Goal: Task Accomplishment & Management: Manage account settings

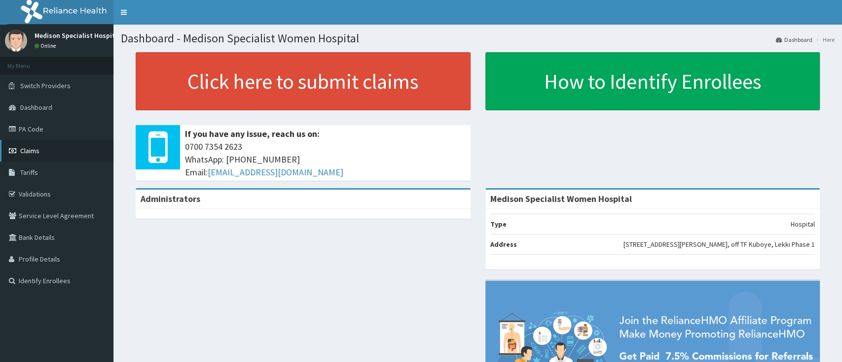
click at [41, 152] on link "Claims" at bounding box center [56, 151] width 113 height 22
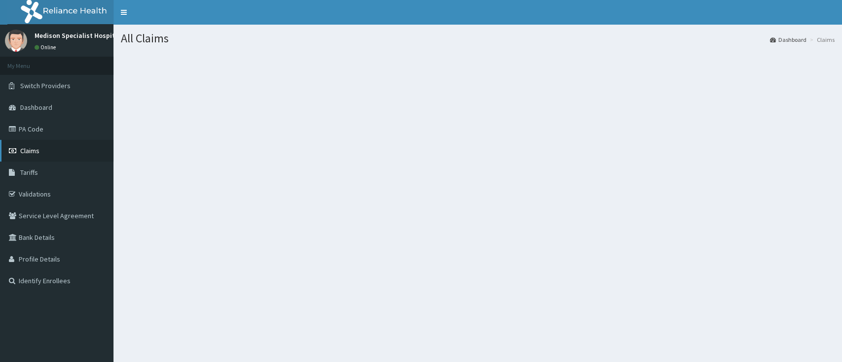
click at [36, 148] on span "Claims" at bounding box center [29, 150] width 19 height 9
click at [34, 153] on span "Claims" at bounding box center [29, 150] width 19 height 9
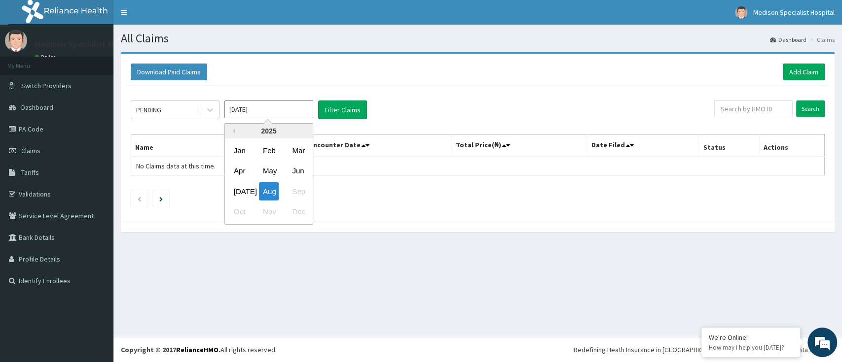
click at [267, 105] on input "Aug 2025" at bounding box center [268, 110] width 89 height 18
click at [254, 78] on div "Download Paid Claims Add Claim" at bounding box center [478, 72] width 694 height 17
click at [258, 111] on input "Aug 2025" at bounding box center [268, 110] width 89 height 18
click at [236, 190] on div "Jul" at bounding box center [240, 191] width 20 height 18
click at [213, 111] on icon at bounding box center [210, 110] width 10 height 10
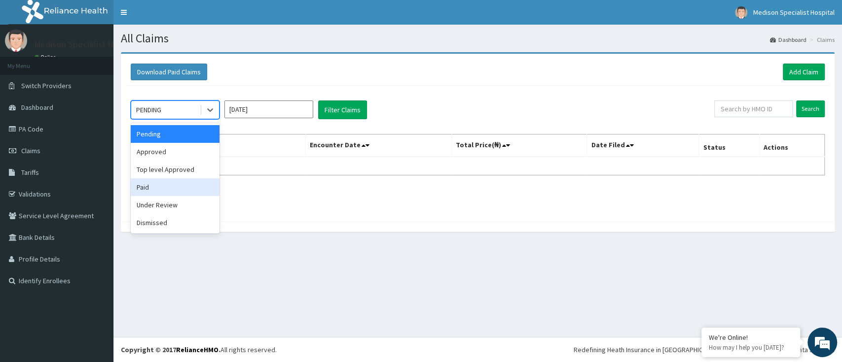
click at [153, 189] on div "Paid" at bounding box center [175, 187] width 89 height 18
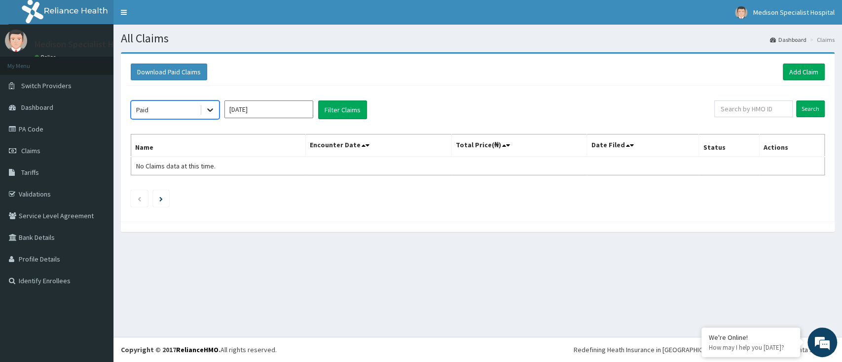
click at [208, 107] on icon at bounding box center [210, 110] width 10 height 10
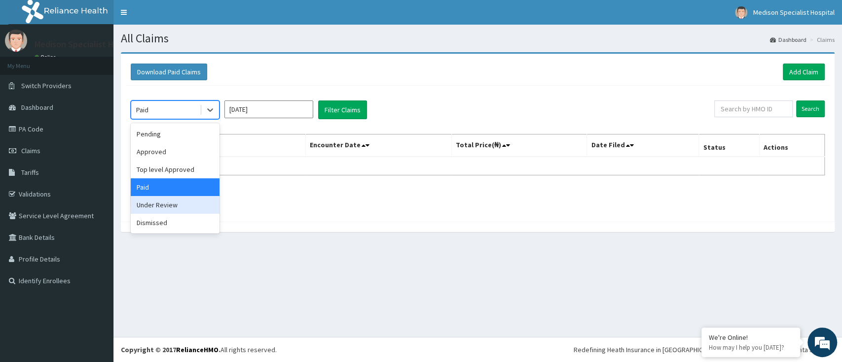
click at [164, 211] on div "Under Review" at bounding box center [175, 205] width 89 height 18
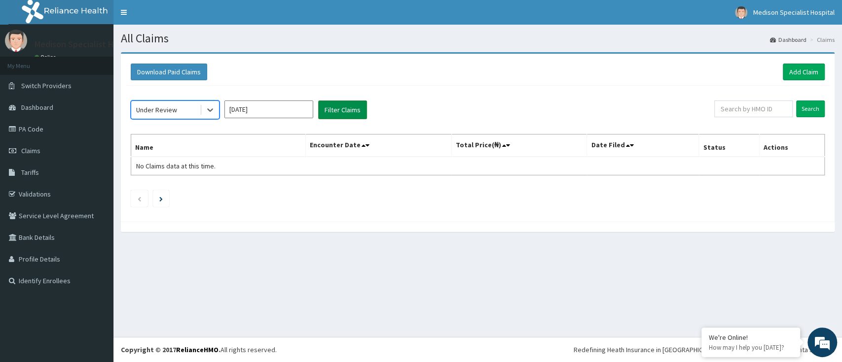
click at [343, 113] on button "Filter Claims" at bounding box center [342, 110] width 49 height 19
click at [269, 111] on input "Jul 2025" at bounding box center [268, 110] width 89 height 18
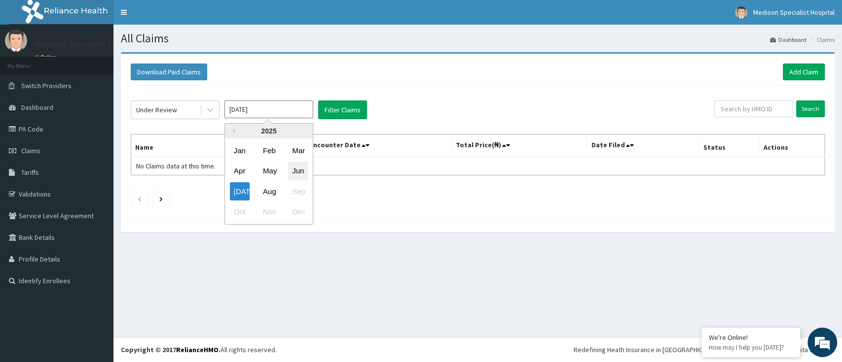
click at [299, 168] on div "Jun" at bounding box center [298, 171] width 20 height 18
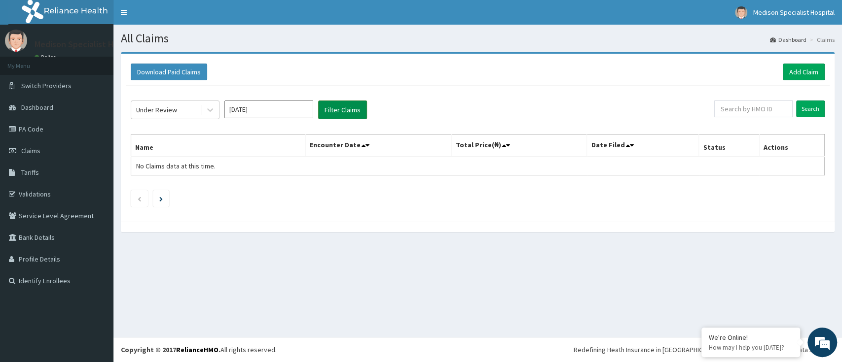
click at [334, 109] on button "Filter Claims" at bounding box center [342, 110] width 49 height 19
click at [273, 108] on input "Jun 2025" at bounding box center [268, 110] width 89 height 18
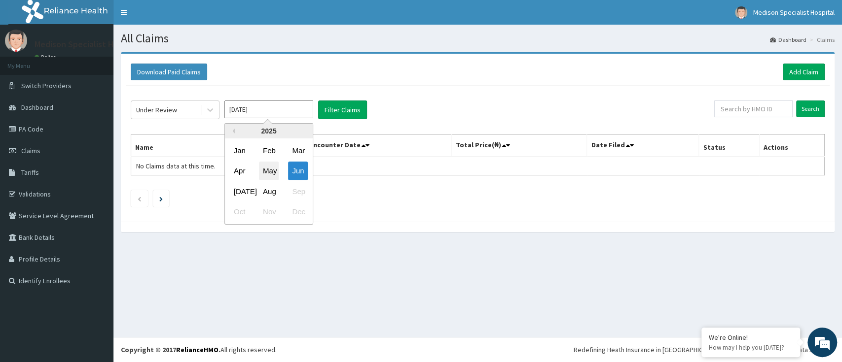
click at [269, 172] on div "May" at bounding box center [269, 171] width 20 height 18
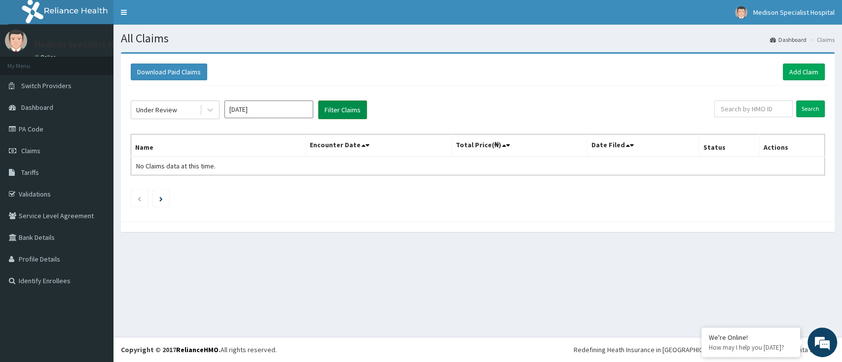
click at [340, 107] on button "Filter Claims" at bounding box center [342, 110] width 49 height 19
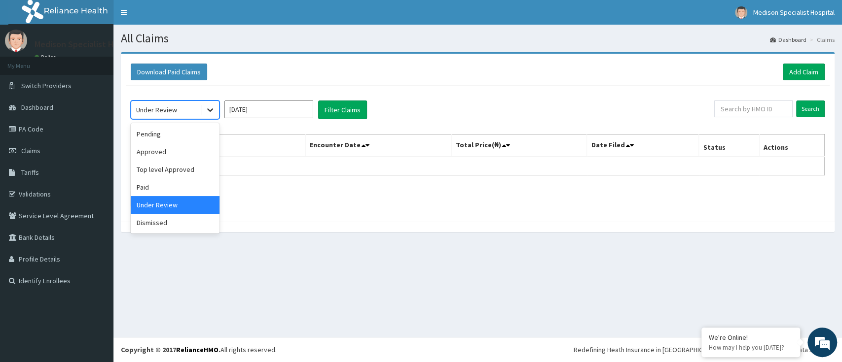
click at [209, 112] on icon at bounding box center [210, 110] width 10 height 10
click at [265, 112] on input "May 2025" at bounding box center [268, 110] width 89 height 18
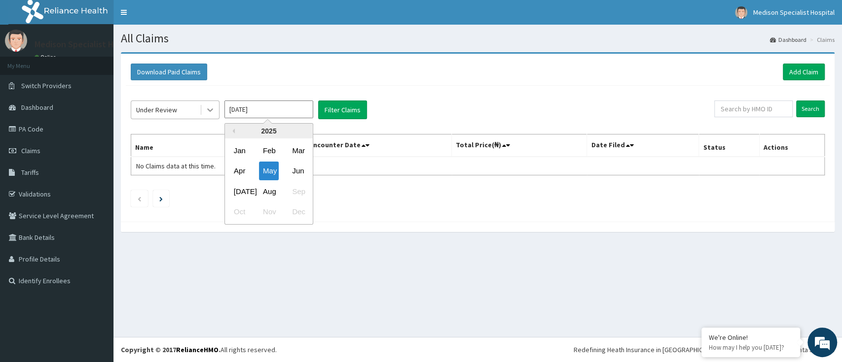
click at [212, 107] on icon at bounding box center [210, 110] width 10 height 10
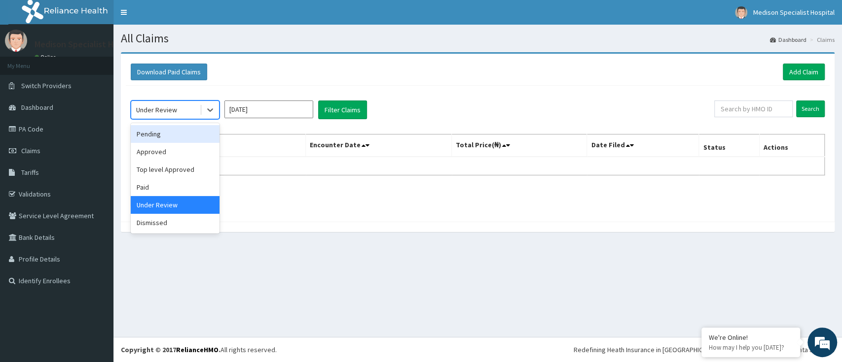
click at [170, 135] on div "Pending" at bounding box center [175, 134] width 89 height 18
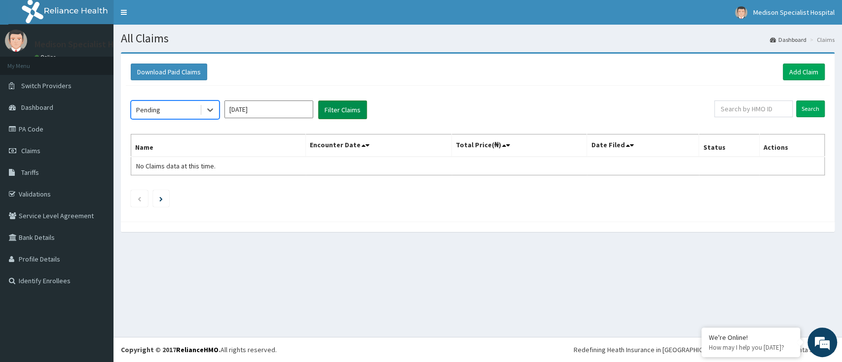
click at [336, 109] on button "Filter Claims" at bounding box center [342, 110] width 49 height 19
click at [301, 108] on input "May 2025" at bounding box center [268, 110] width 89 height 18
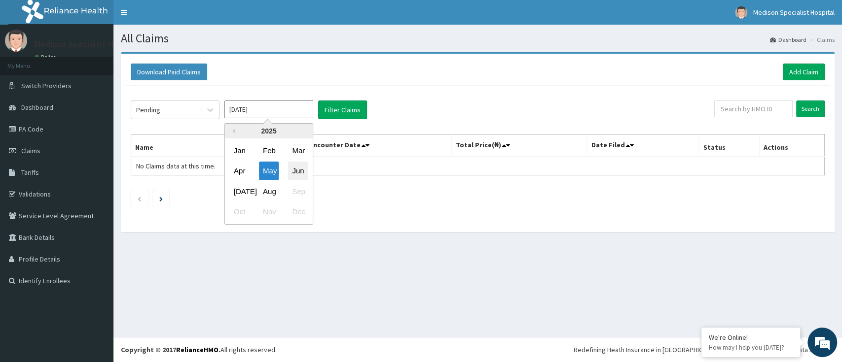
click at [298, 169] on div "Jun" at bounding box center [298, 171] width 20 height 18
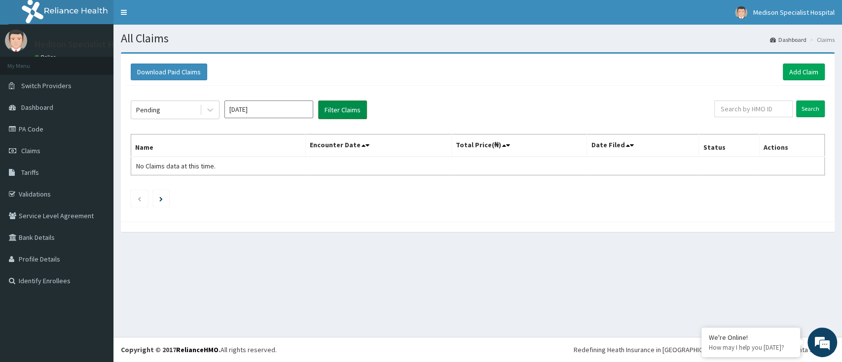
click at [335, 113] on button "Filter Claims" at bounding box center [342, 110] width 49 height 19
click at [286, 108] on input "Jun 2025" at bounding box center [268, 110] width 89 height 18
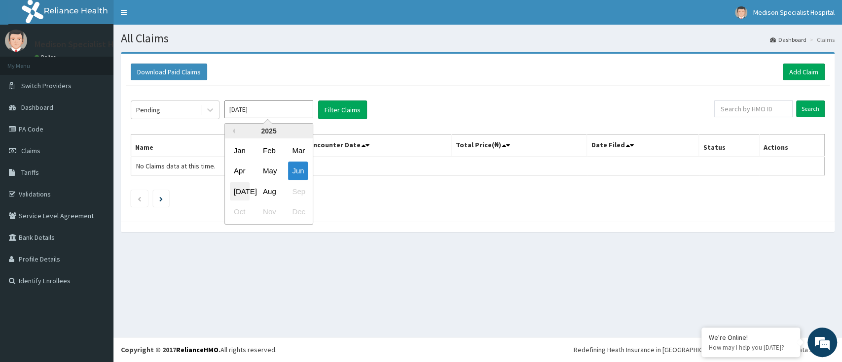
click at [236, 189] on div "Jul" at bounding box center [240, 191] width 20 height 18
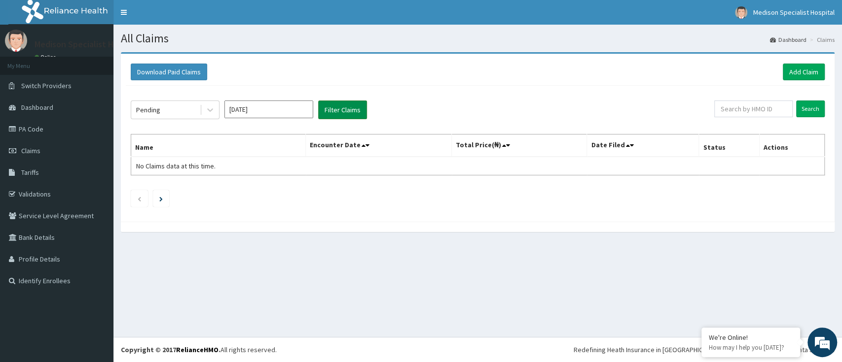
click at [326, 111] on button "Filter Claims" at bounding box center [342, 110] width 49 height 19
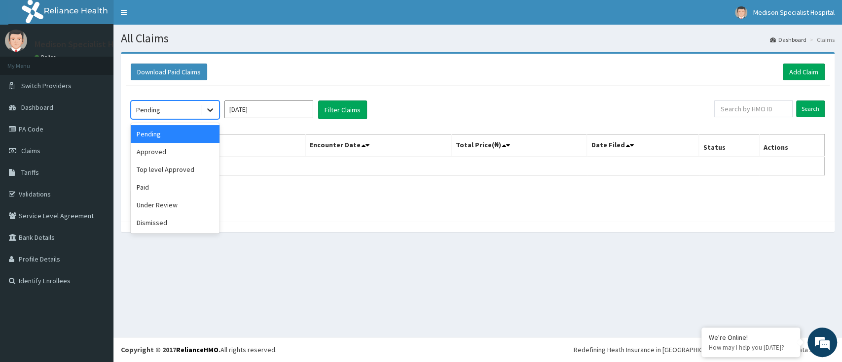
click at [209, 110] on icon at bounding box center [210, 110] width 6 height 3
click at [147, 191] on div "Paid" at bounding box center [175, 187] width 89 height 18
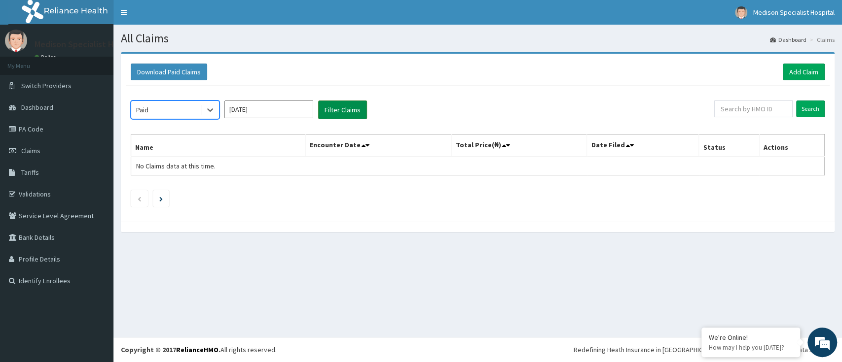
click at [335, 114] on button "Filter Claims" at bounding box center [342, 110] width 49 height 19
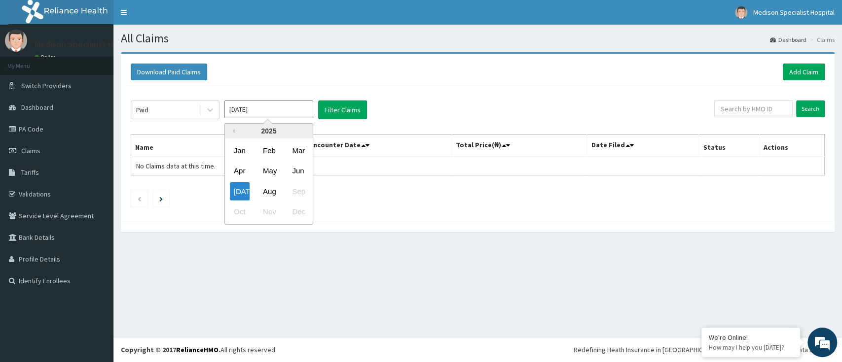
click at [286, 108] on input "Jul 2025" at bounding box center [268, 110] width 89 height 18
click at [300, 173] on div "Jun" at bounding box center [298, 171] width 20 height 18
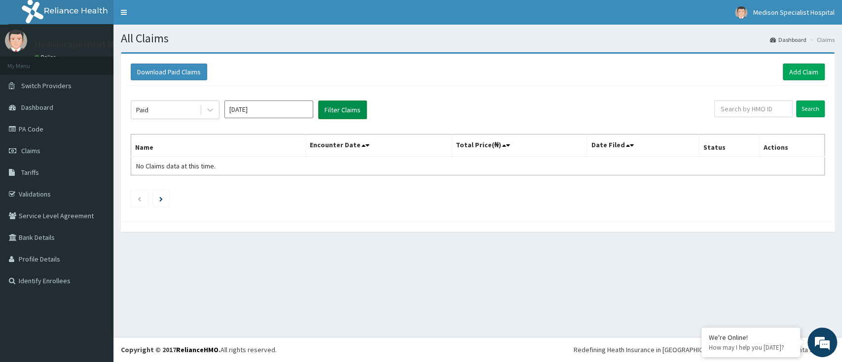
click at [339, 109] on button "Filter Claims" at bounding box center [342, 110] width 49 height 19
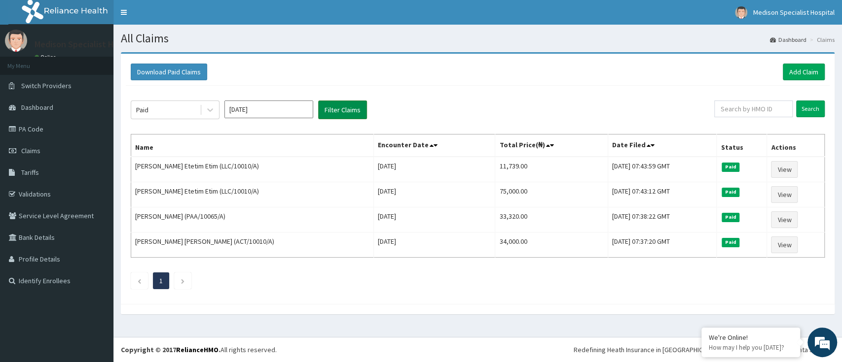
click at [339, 109] on button "Filter Claims" at bounding box center [342, 110] width 49 height 19
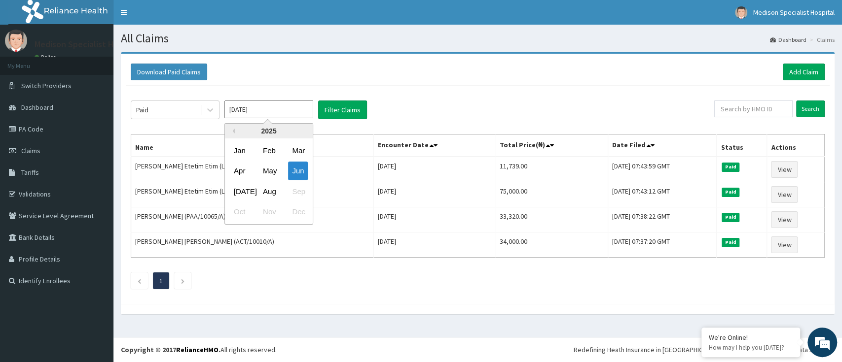
click at [271, 107] on input "Jun 2025" at bounding box center [268, 110] width 89 height 18
click at [268, 172] on div "May" at bounding box center [269, 171] width 20 height 18
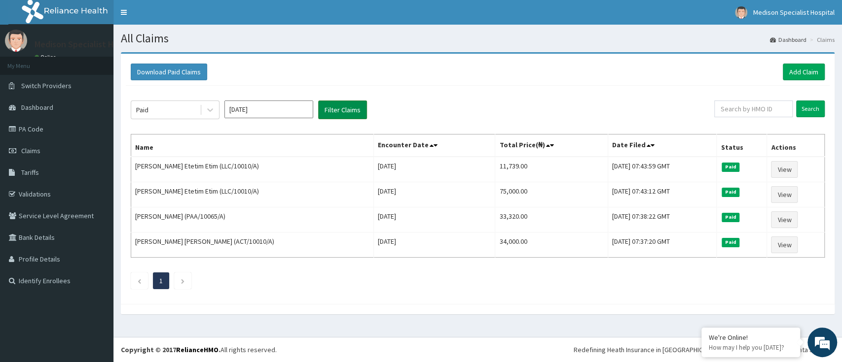
click at [347, 110] on button "Filter Claims" at bounding box center [342, 110] width 49 height 19
click at [257, 108] on input "May 2025" at bounding box center [268, 110] width 89 height 18
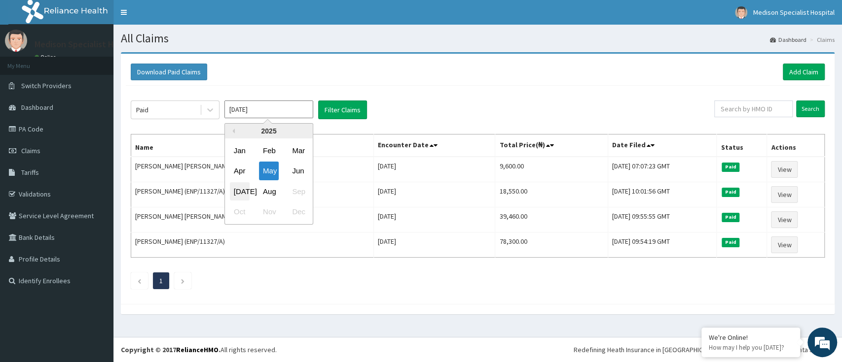
click at [241, 192] on div "Jul" at bounding box center [240, 191] width 20 height 18
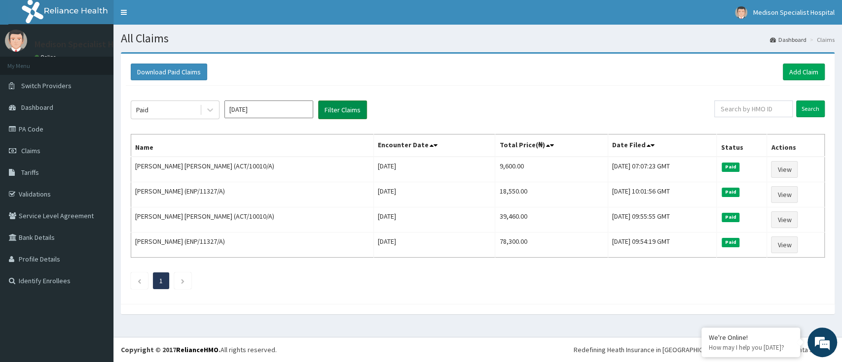
click at [347, 112] on button "Filter Claims" at bounding box center [342, 110] width 49 height 19
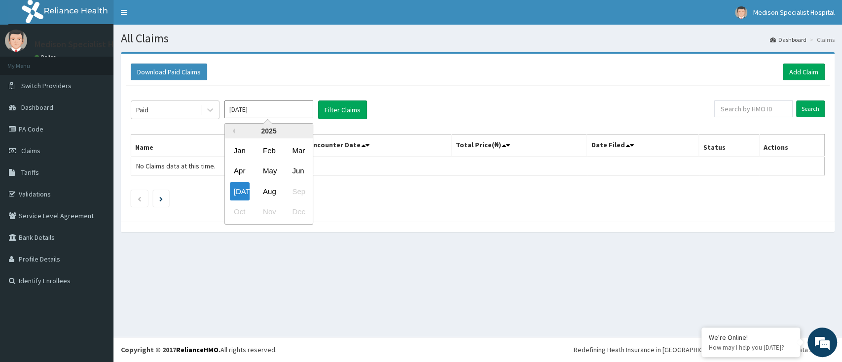
click at [272, 112] on input "Jul 2025" at bounding box center [268, 110] width 89 height 18
click at [294, 167] on div "Jun" at bounding box center [298, 171] width 20 height 18
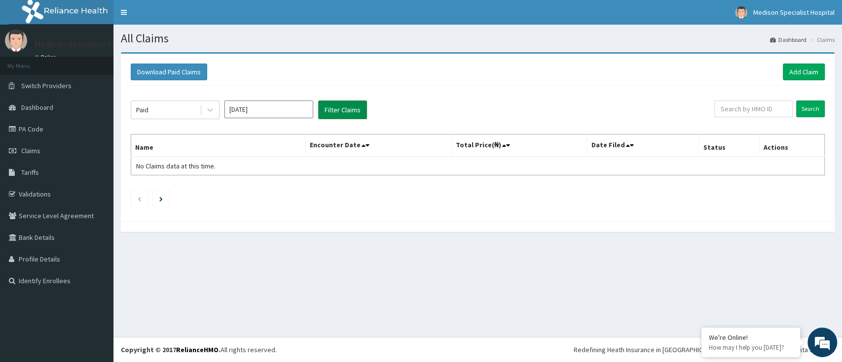
click at [340, 112] on button "Filter Claims" at bounding box center [342, 110] width 49 height 19
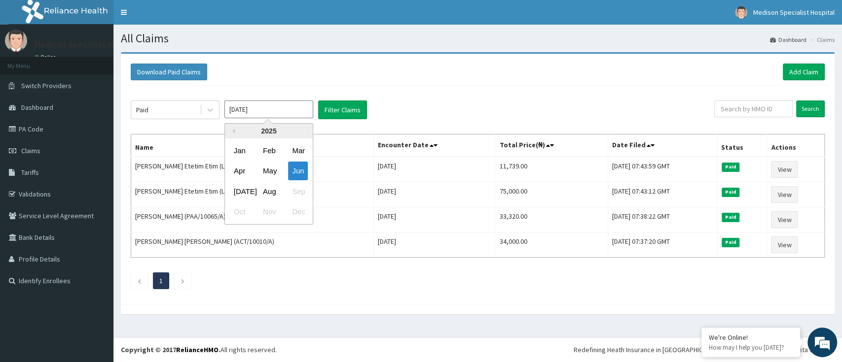
click at [273, 111] on input "Jun 2025" at bounding box center [268, 110] width 89 height 18
click at [272, 170] on div "May" at bounding box center [269, 171] width 20 height 18
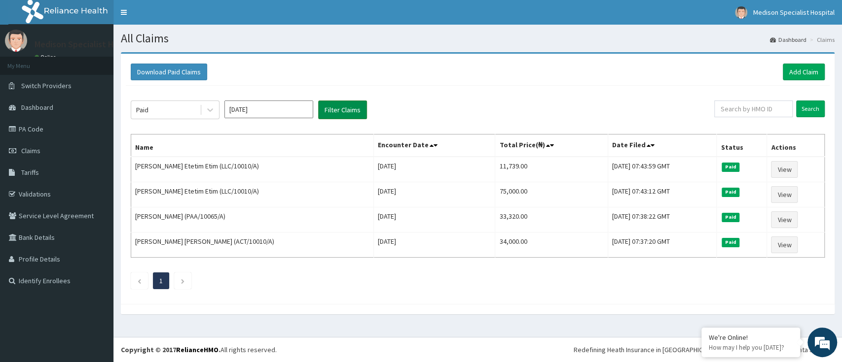
click at [331, 110] on button "Filter Claims" at bounding box center [342, 110] width 49 height 19
click at [276, 109] on input "May 2025" at bounding box center [268, 110] width 89 height 18
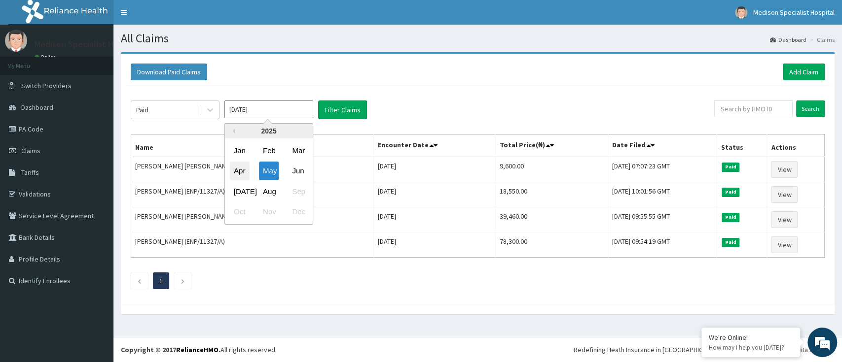
click at [236, 166] on div "Apr" at bounding box center [240, 171] width 20 height 18
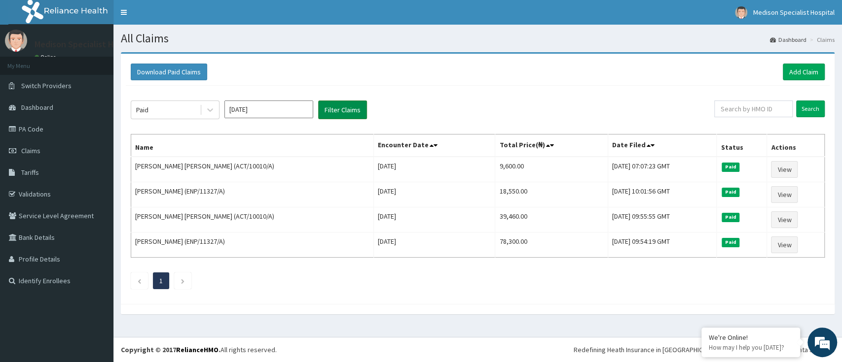
click at [339, 110] on button "Filter Claims" at bounding box center [342, 110] width 49 height 19
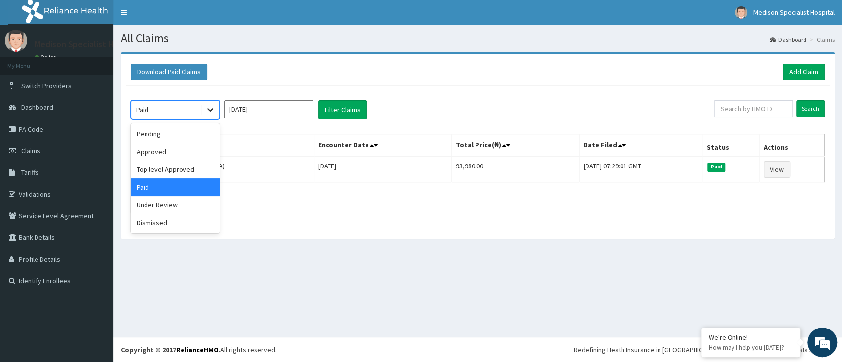
click at [207, 111] on icon at bounding box center [210, 110] width 10 height 10
click at [182, 208] on div "Under Review" at bounding box center [175, 205] width 89 height 18
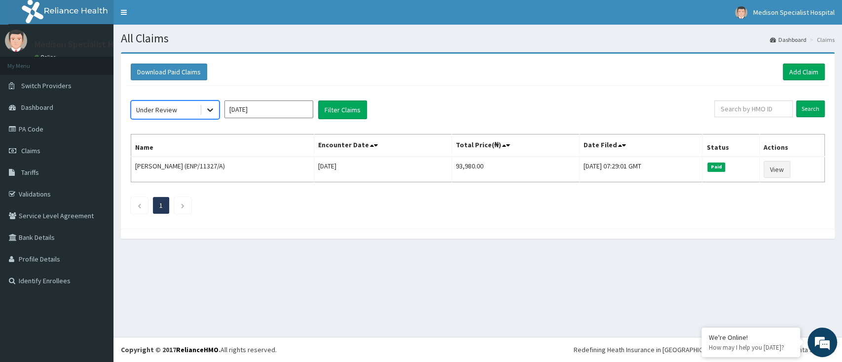
click at [209, 112] on icon at bounding box center [210, 110] width 10 height 10
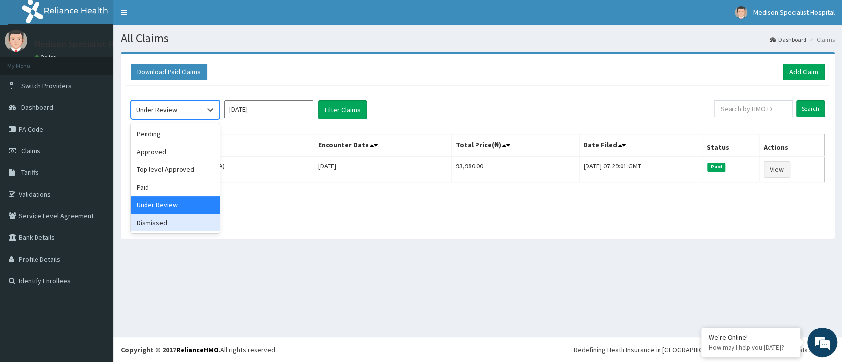
click at [179, 224] on div "Dismissed" at bounding box center [175, 223] width 89 height 18
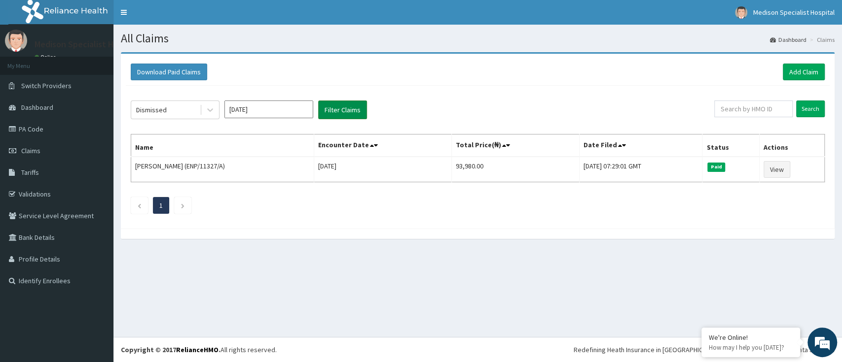
click at [328, 110] on button "Filter Claims" at bounding box center [342, 110] width 49 height 19
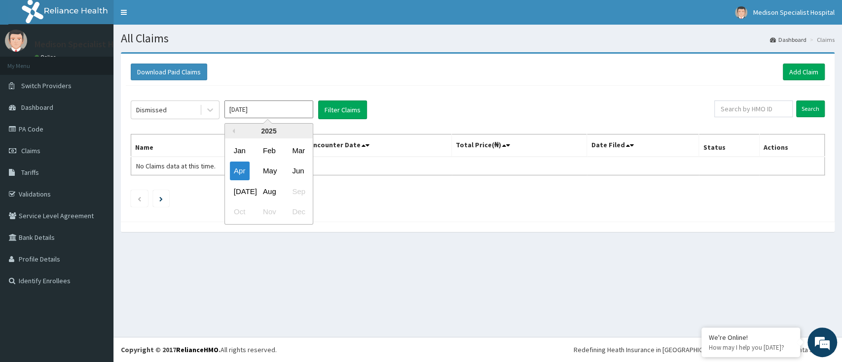
click at [298, 105] on input "Apr 2025" at bounding box center [268, 110] width 89 height 18
click at [261, 168] on div "May" at bounding box center [269, 171] width 20 height 18
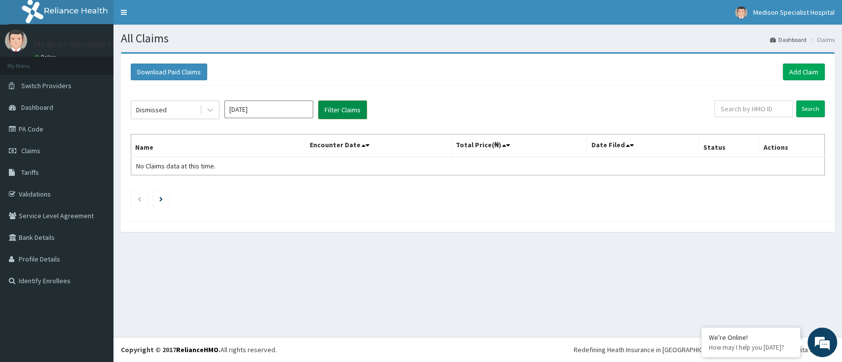
click at [345, 105] on button "Filter Claims" at bounding box center [342, 110] width 49 height 19
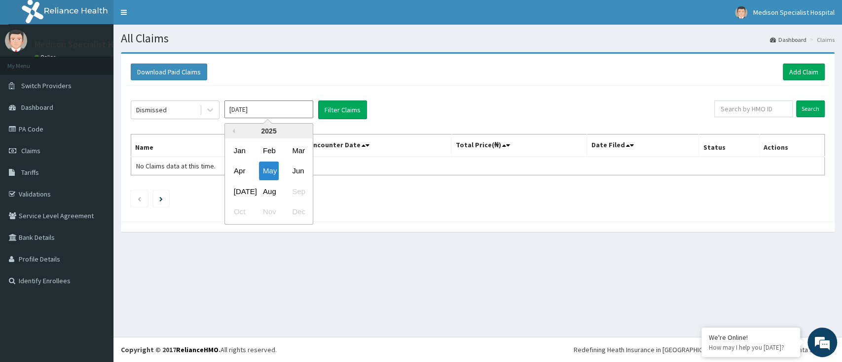
click at [288, 109] on input "May 2025" at bounding box center [268, 110] width 89 height 18
click at [300, 174] on div "Jun" at bounding box center [298, 171] width 20 height 18
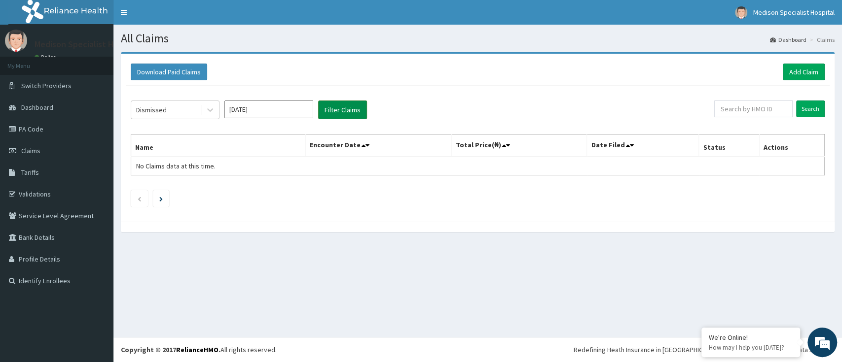
click at [344, 114] on button "Filter Claims" at bounding box center [342, 110] width 49 height 19
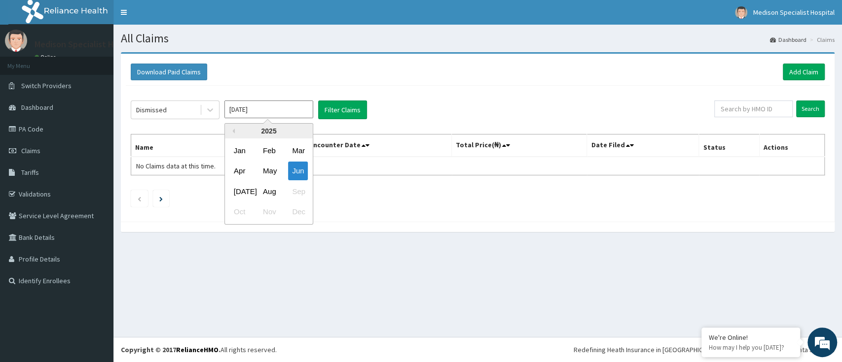
click at [282, 107] on input "Jun 2025" at bounding box center [268, 110] width 89 height 18
click at [239, 188] on div "Jul" at bounding box center [240, 191] width 20 height 18
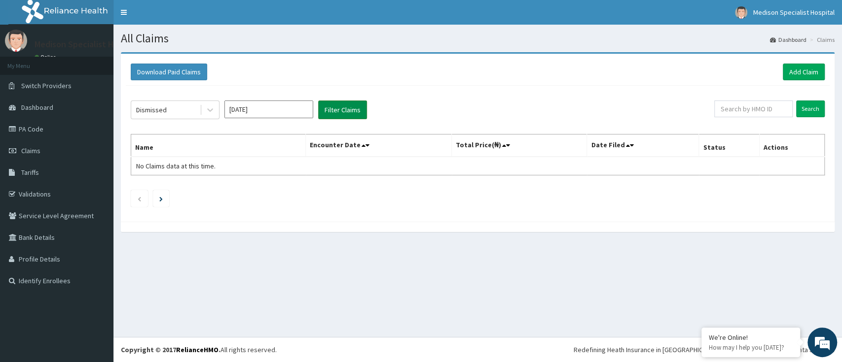
click at [348, 112] on button "Filter Claims" at bounding box center [342, 110] width 49 height 19
click at [208, 116] on div at bounding box center [210, 110] width 18 height 18
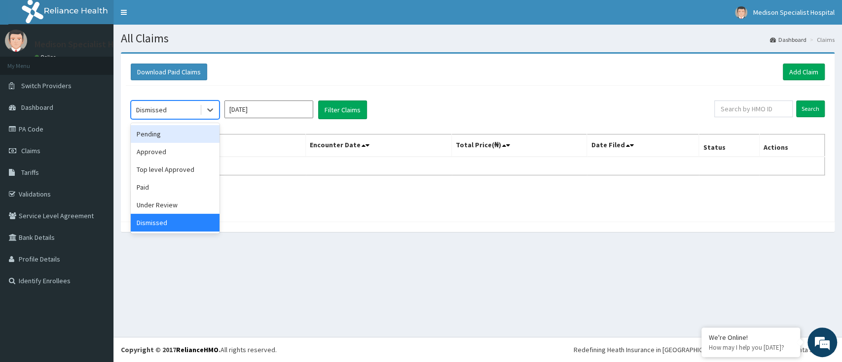
click at [159, 136] on div "Pending" at bounding box center [175, 134] width 89 height 18
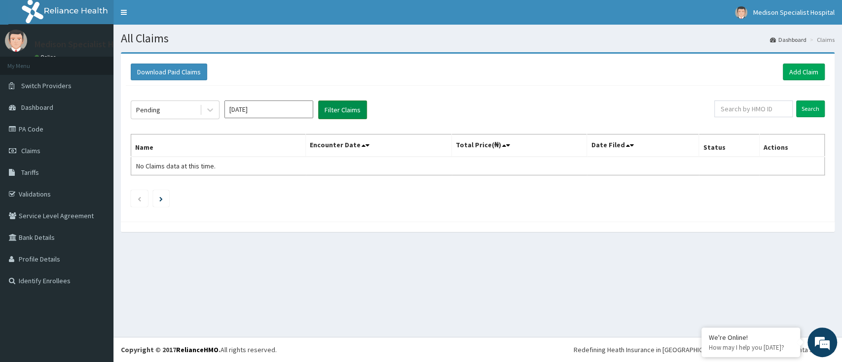
click at [330, 116] on button "Filter Claims" at bounding box center [342, 110] width 49 height 19
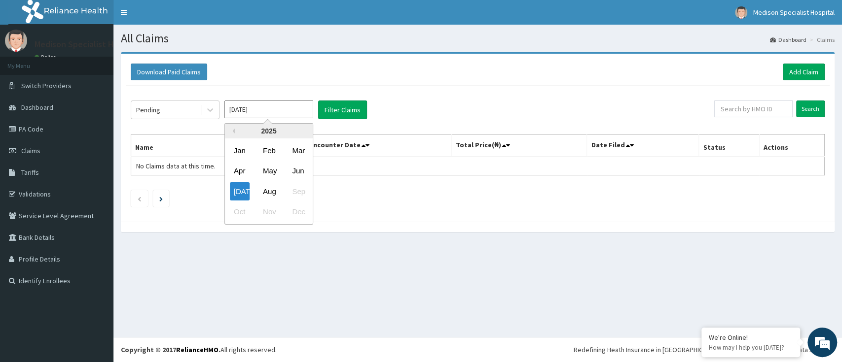
click at [298, 111] on input "Jul 2025" at bounding box center [268, 110] width 89 height 18
click at [304, 168] on div "Jun" at bounding box center [298, 171] width 20 height 18
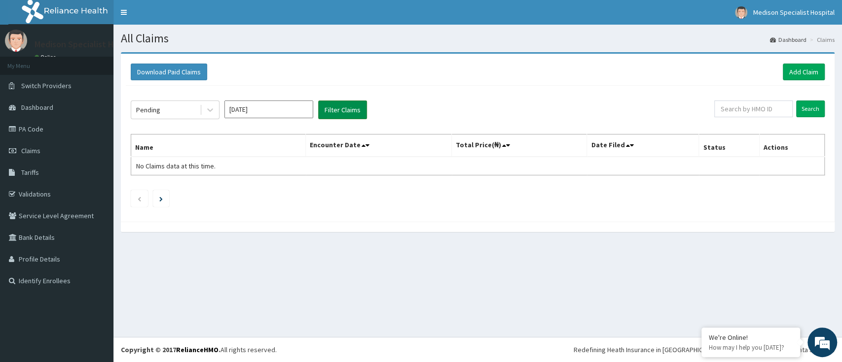
click at [339, 107] on button "Filter Claims" at bounding box center [342, 110] width 49 height 19
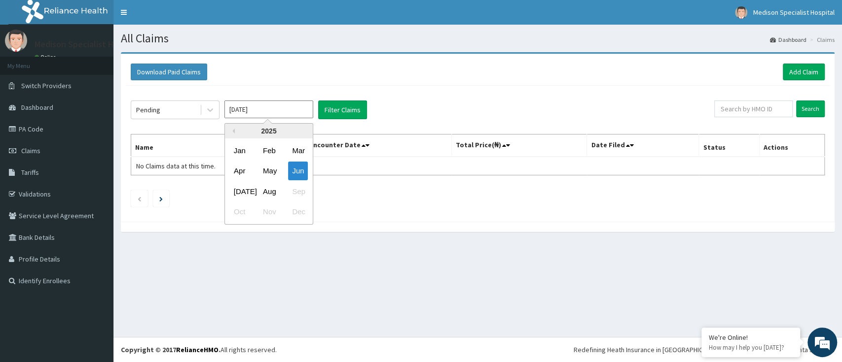
click at [276, 107] on input "Jun 2025" at bounding box center [268, 110] width 89 height 18
click at [270, 168] on div "May" at bounding box center [269, 171] width 20 height 18
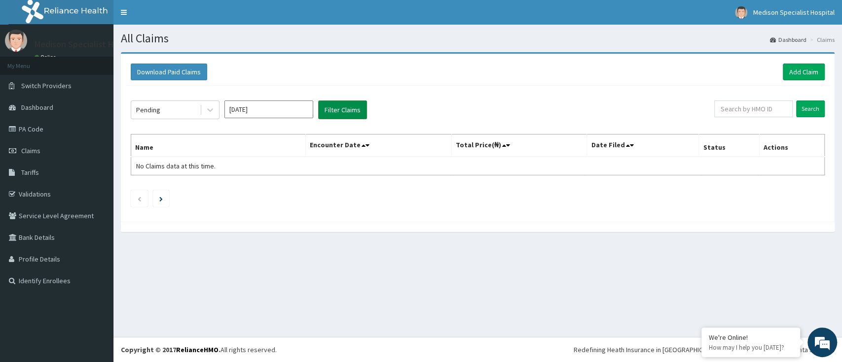
click at [332, 110] on button "Filter Claims" at bounding box center [342, 110] width 49 height 19
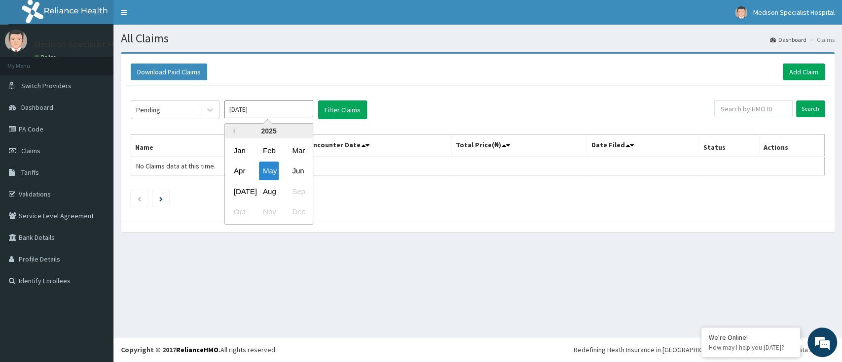
click at [280, 109] on input "May 2025" at bounding box center [268, 110] width 89 height 18
click at [240, 172] on div "Apr" at bounding box center [240, 171] width 20 height 18
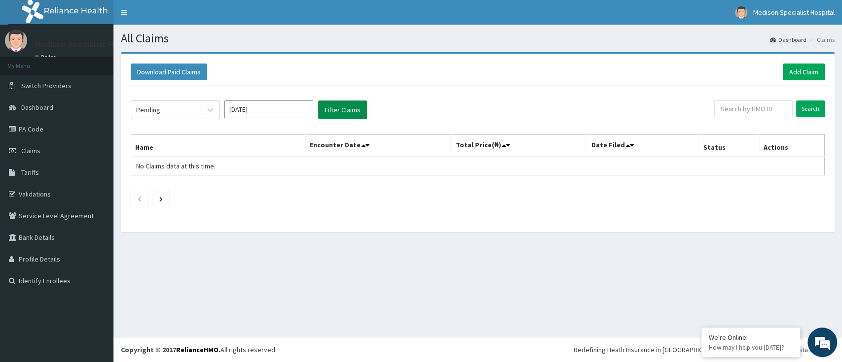
click at [343, 110] on button "Filter Claims" at bounding box center [342, 110] width 49 height 19
click at [213, 109] on icon at bounding box center [210, 110] width 10 height 10
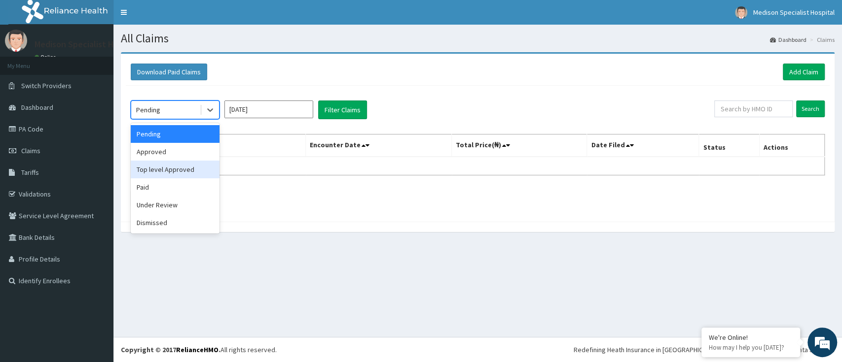
click at [174, 167] on div "Top level Approved" at bounding box center [175, 170] width 89 height 18
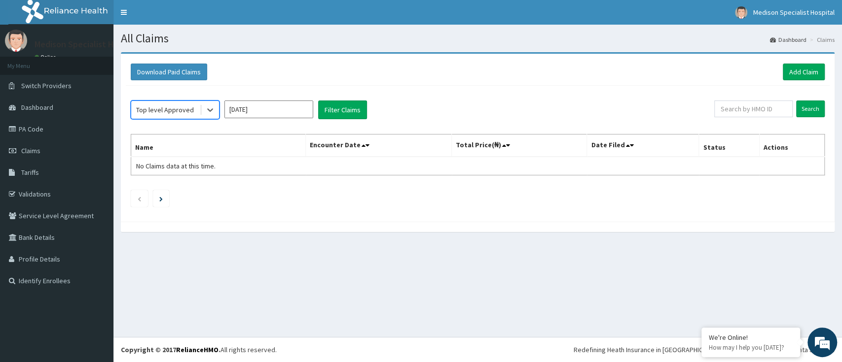
click at [345, 120] on div "option Top level Approved, selected. Select is focused ,type to refine list, pr…" at bounding box center [478, 151] width 704 height 131
click at [342, 110] on button "Filter Claims" at bounding box center [342, 110] width 49 height 19
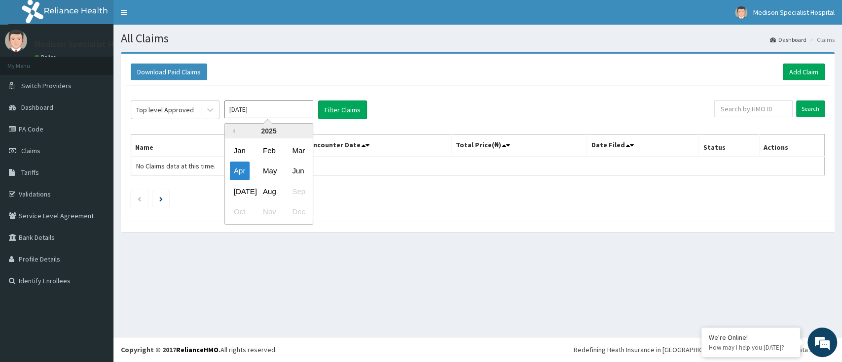
click at [276, 108] on input "Apr 2025" at bounding box center [268, 110] width 89 height 18
click at [265, 172] on div "May" at bounding box center [269, 171] width 20 height 18
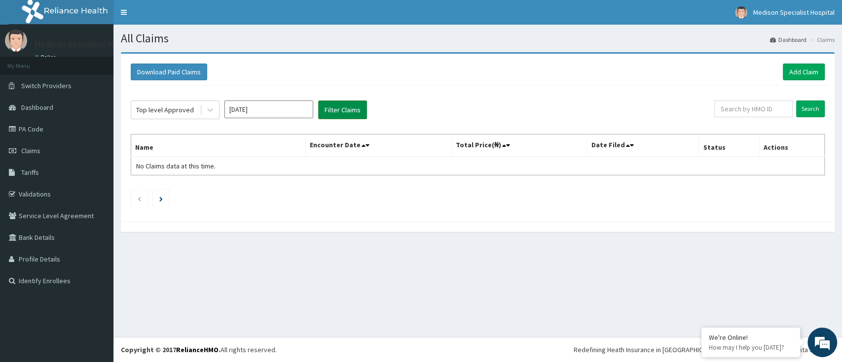
click at [345, 105] on button "Filter Claims" at bounding box center [342, 110] width 49 height 19
click at [282, 112] on input "May 2025" at bounding box center [268, 110] width 89 height 18
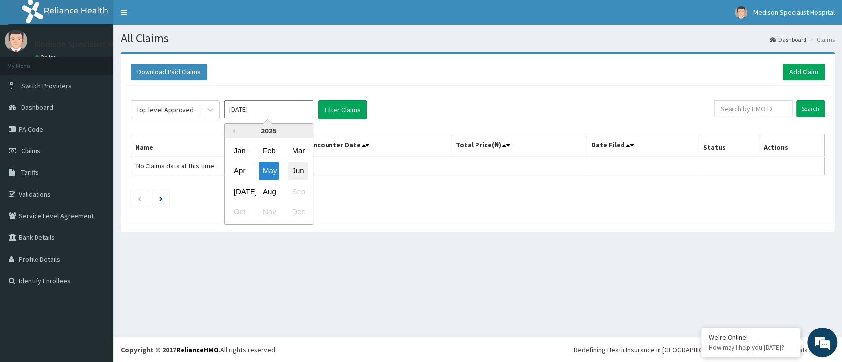
click at [301, 169] on div "Jun" at bounding box center [298, 171] width 20 height 18
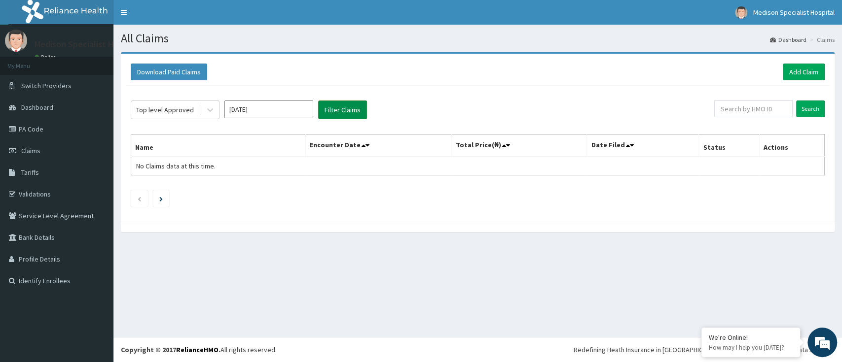
click at [342, 104] on button "Filter Claims" at bounding box center [342, 110] width 49 height 19
click at [265, 109] on input "Jun 2025" at bounding box center [268, 110] width 89 height 18
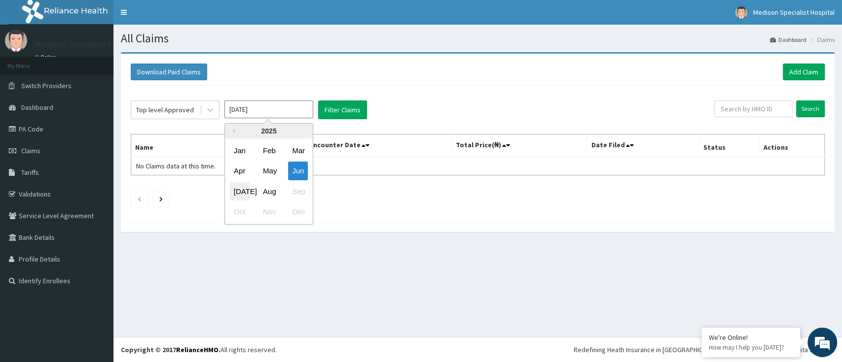
click at [241, 187] on div "Jul" at bounding box center [240, 191] width 20 height 18
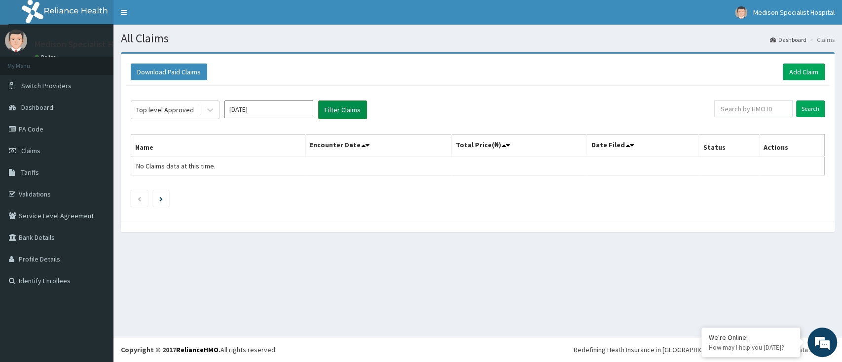
click at [333, 110] on button "Filter Claims" at bounding box center [342, 110] width 49 height 19
click at [207, 110] on icon at bounding box center [210, 110] width 10 height 10
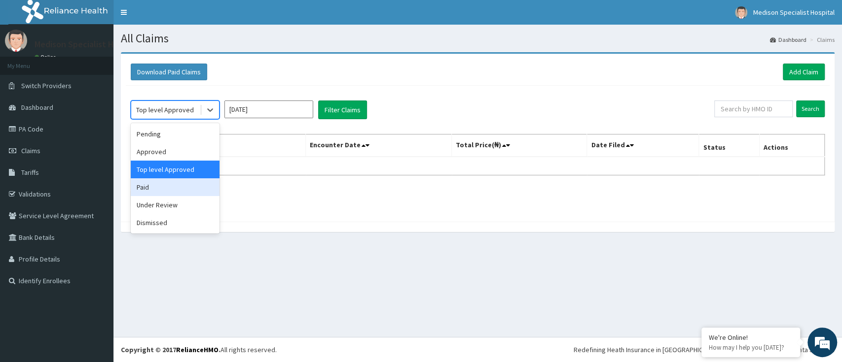
click at [154, 186] on div "Paid" at bounding box center [175, 187] width 89 height 18
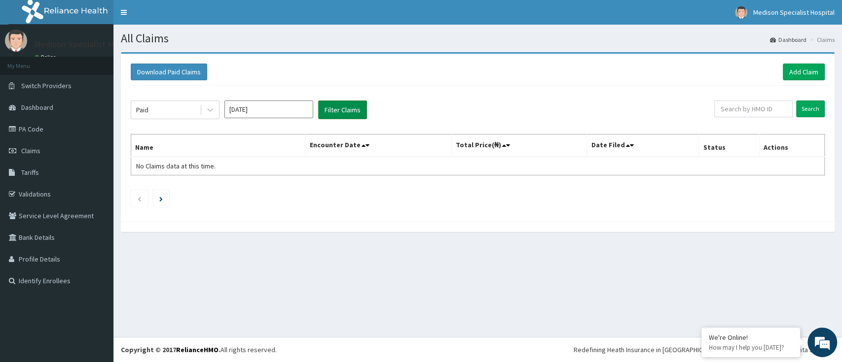
click at [345, 117] on button "Filter Claims" at bounding box center [342, 110] width 49 height 19
click at [289, 115] on input "Jul 2025" at bounding box center [268, 110] width 89 height 18
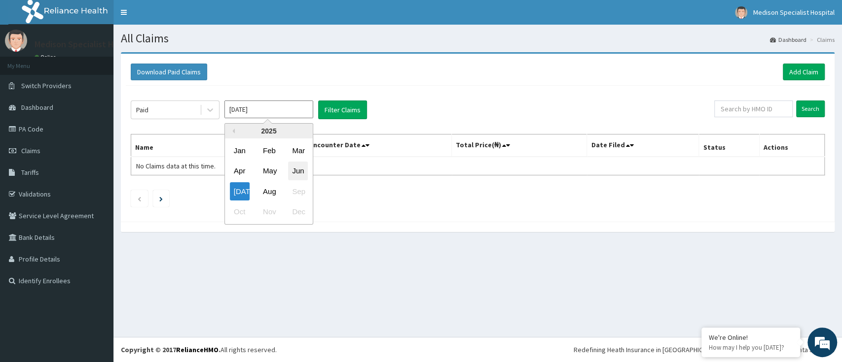
click at [297, 171] on div "Jun" at bounding box center [298, 171] width 20 height 18
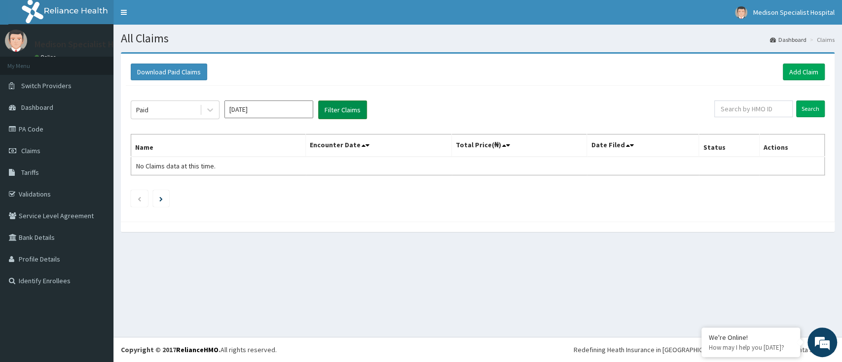
click at [336, 108] on button "Filter Claims" at bounding box center [342, 110] width 49 height 19
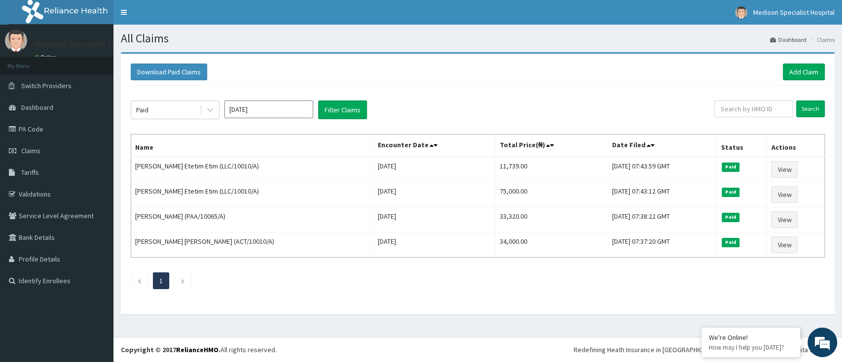
click at [280, 109] on input "Jun 2025" at bounding box center [268, 110] width 89 height 18
click at [273, 167] on div "May" at bounding box center [269, 171] width 20 height 18
click at [335, 107] on button "Filter Claims" at bounding box center [342, 110] width 49 height 19
click at [285, 107] on input "May 2025" at bounding box center [268, 110] width 89 height 18
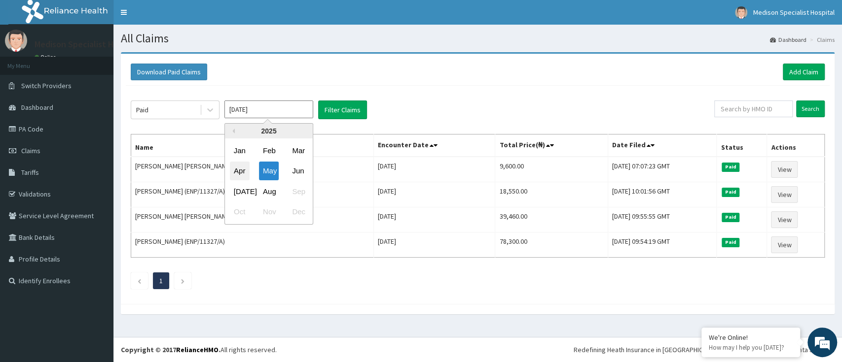
click at [241, 169] on div "Apr" at bounding box center [240, 171] width 20 height 18
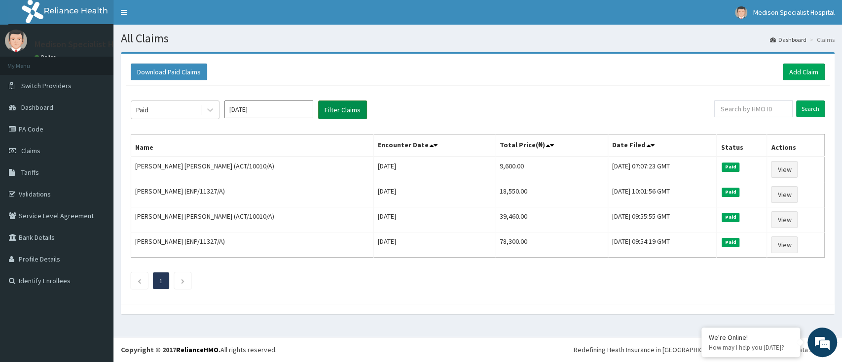
click at [342, 112] on button "Filter Claims" at bounding box center [342, 110] width 49 height 19
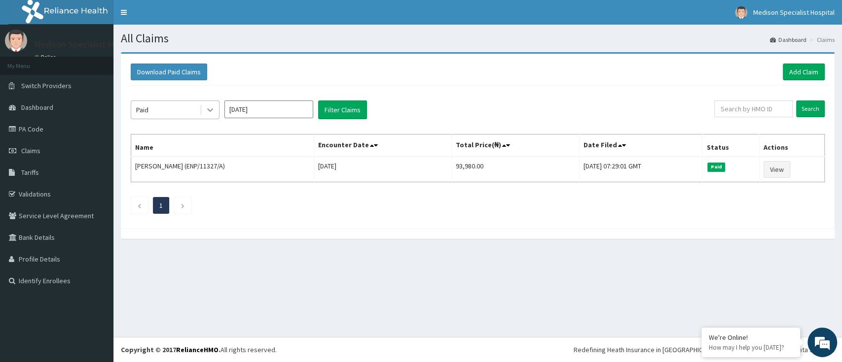
click at [217, 112] on div at bounding box center [210, 110] width 18 height 18
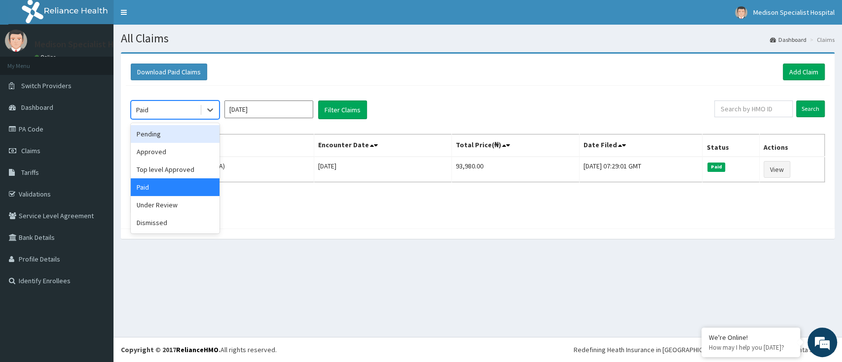
click at [158, 131] on div "Pending" at bounding box center [175, 134] width 89 height 18
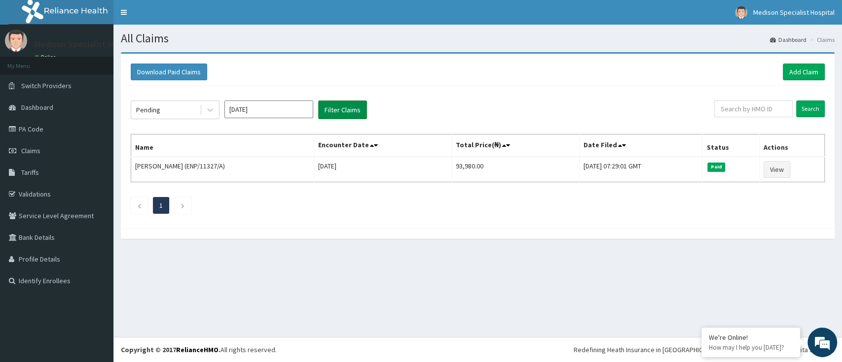
click at [327, 112] on button "Filter Claims" at bounding box center [342, 110] width 49 height 19
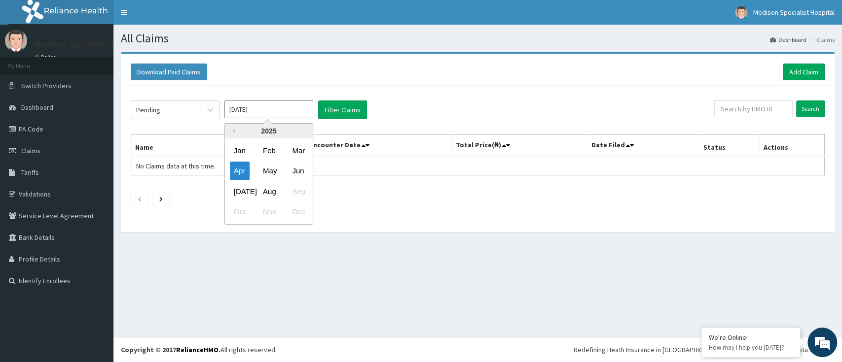
click at [295, 110] on input "Apr 2025" at bounding box center [268, 110] width 89 height 18
click at [299, 151] on div "Mar" at bounding box center [298, 151] width 20 height 18
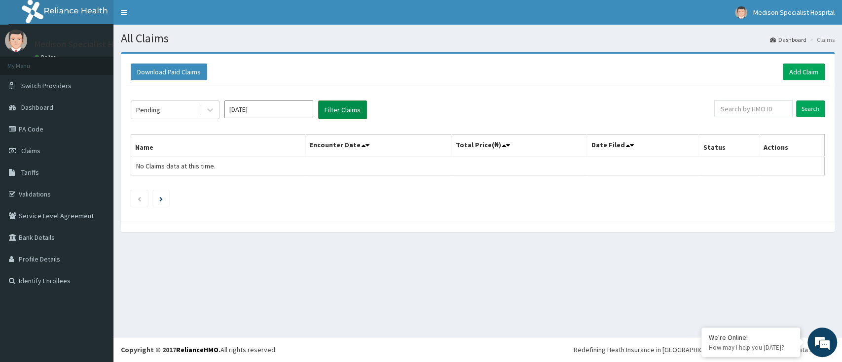
click at [336, 107] on button "Filter Claims" at bounding box center [342, 110] width 49 height 19
click at [332, 114] on button "Filter Claims" at bounding box center [342, 110] width 49 height 19
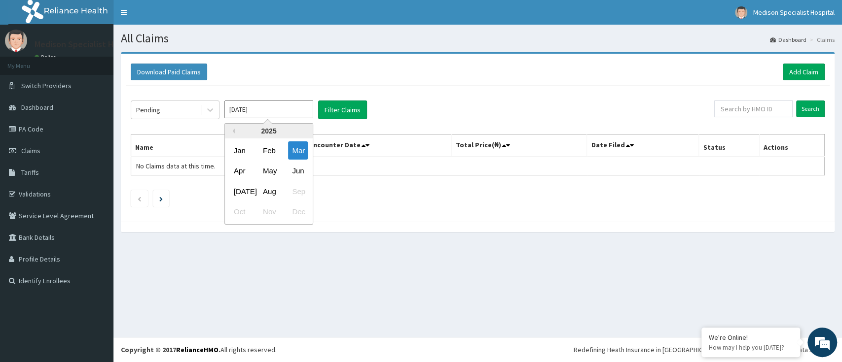
click at [287, 114] on input "Mar 2025" at bounding box center [268, 110] width 89 height 18
click at [238, 172] on div "Apr" at bounding box center [240, 171] width 20 height 18
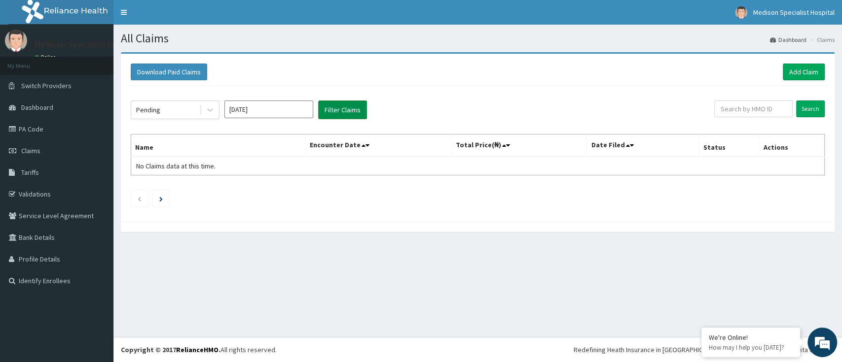
click at [329, 110] on button "Filter Claims" at bounding box center [342, 110] width 49 height 19
click at [279, 110] on input "Apr 2025" at bounding box center [268, 110] width 89 height 18
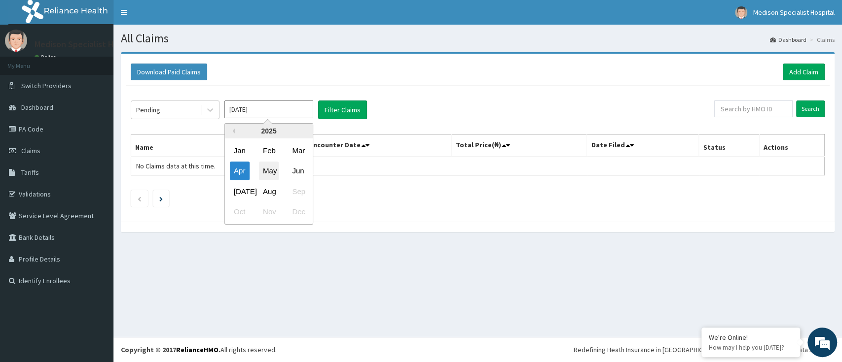
click at [275, 169] on div "May" at bounding box center [269, 171] width 20 height 18
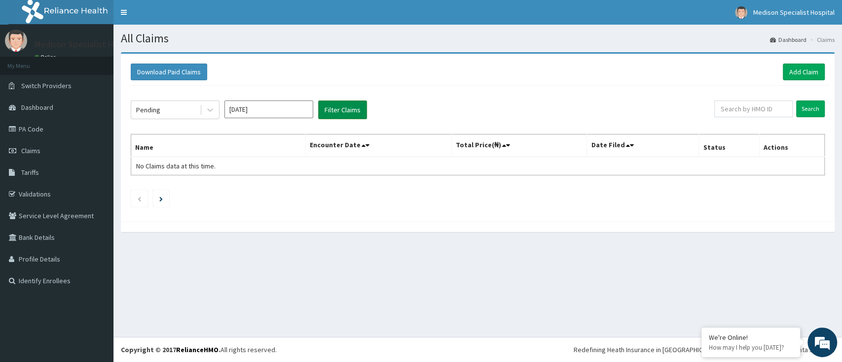
click at [342, 108] on button "Filter Claims" at bounding box center [342, 110] width 49 height 19
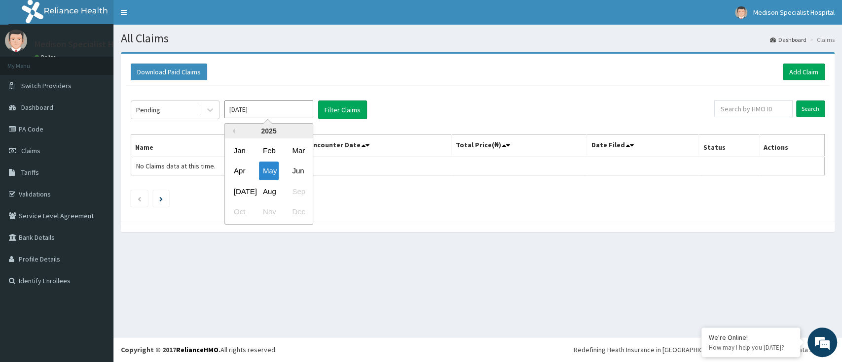
click at [286, 103] on input "May 2025" at bounding box center [268, 110] width 89 height 18
click at [301, 170] on div "Jun" at bounding box center [298, 171] width 20 height 18
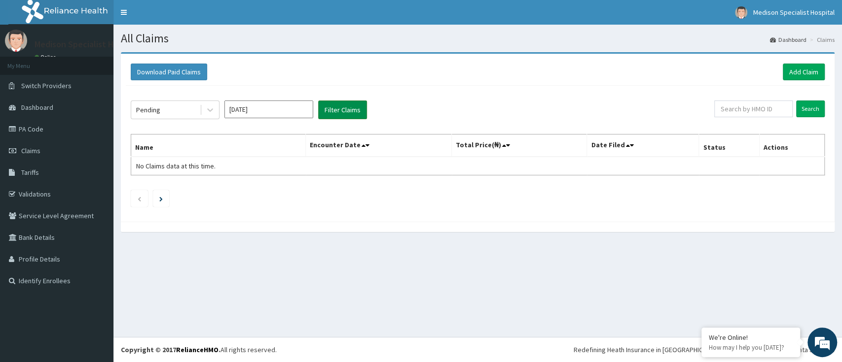
click at [331, 110] on button "Filter Claims" at bounding box center [342, 110] width 49 height 19
click at [276, 109] on input "Jun 2025" at bounding box center [268, 110] width 89 height 18
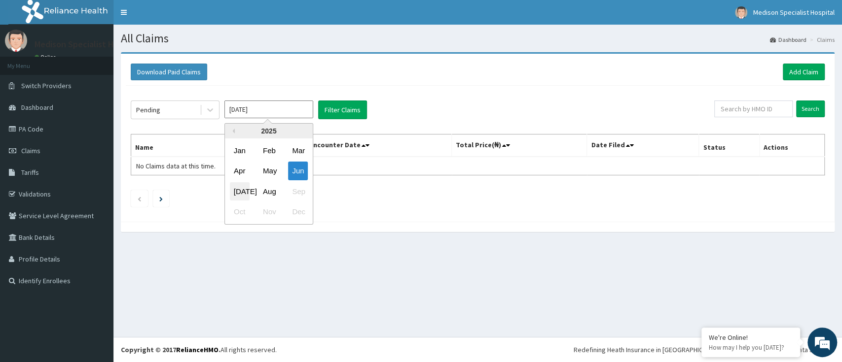
click at [242, 192] on div "Jul" at bounding box center [240, 191] width 20 height 18
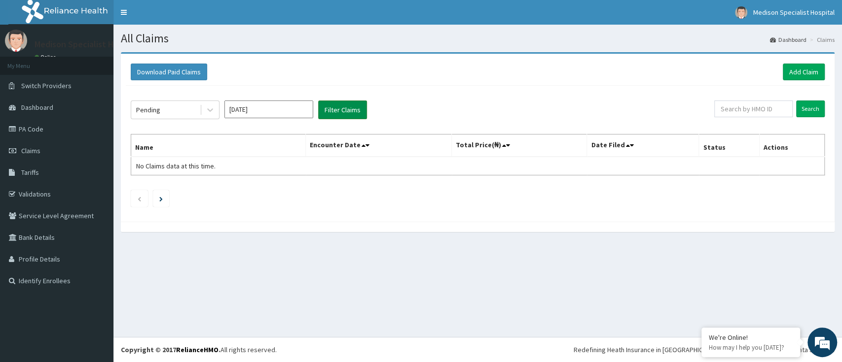
click at [335, 110] on button "Filter Claims" at bounding box center [342, 110] width 49 height 19
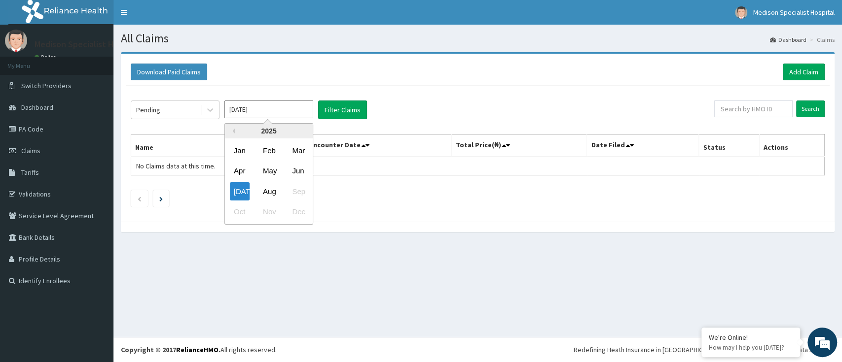
click at [260, 111] on input "Jul 2025" at bounding box center [268, 110] width 89 height 18
click at [275, 189] on div "Aug" at bounding box center [269, 191] width 20 height 18
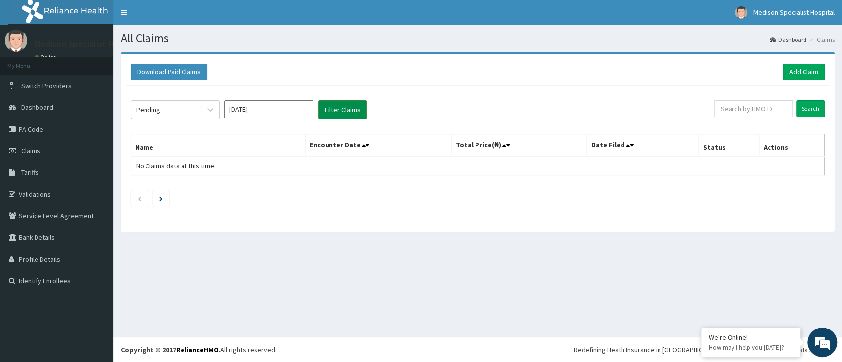
click at [338, 104] on button "Filter Claims" at bounding box center [342, 110] width 49 height 19
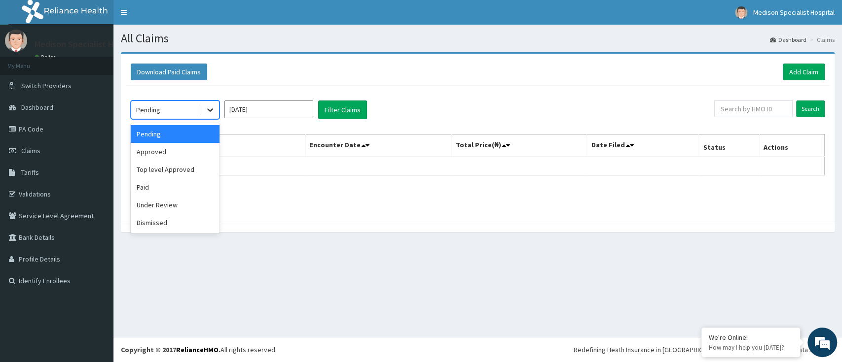
click at [213, 113] on icon at bounding box center [210, 110] width 10 height 10
click at [157, 155] on div "Approved" at bounding box center [175, 152] width 89 height 18
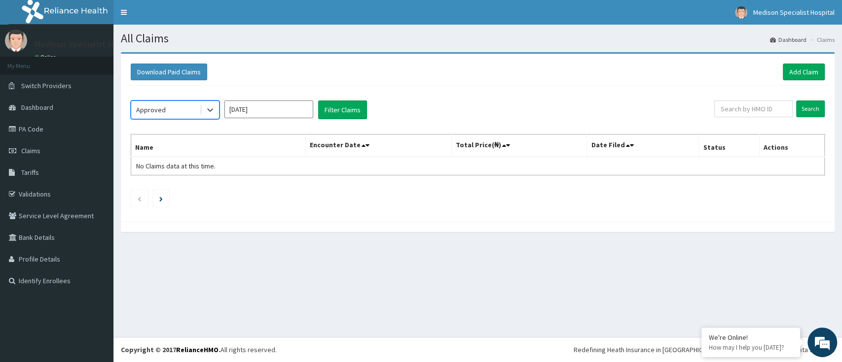
click at [274, 105] on input "Aug 2025" at bounding box center [268, 110] width 89 height 18
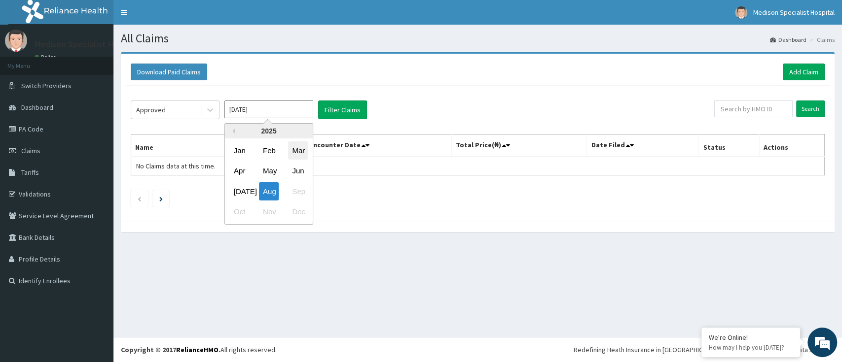
click at [296, 151] on div "Mar" at bounding box center [298, 151] width 20 height 18
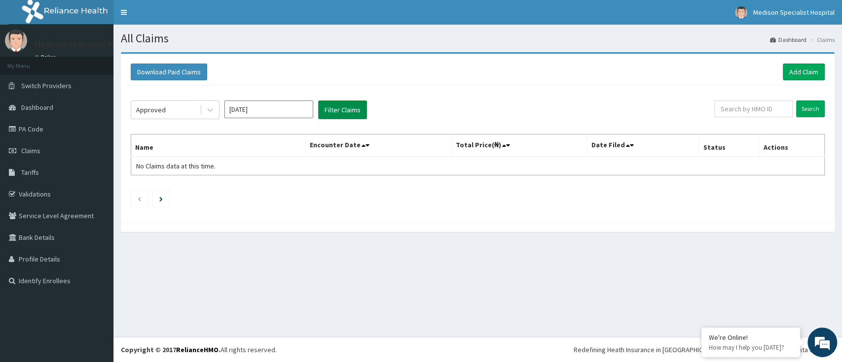
click at [335, 106] on button "Filter Claims" at bounding box center [342, 110] width 49 height 19
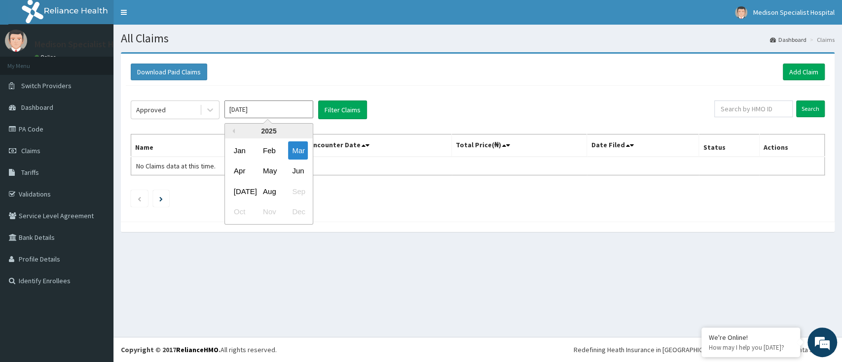
click at [283, 109] on input "Mar 2025" at bounding box center [268, 110] width 89 height 18
click at [237, 171] on div "Apr" at bounding box center [240, 171] width 20 height 18
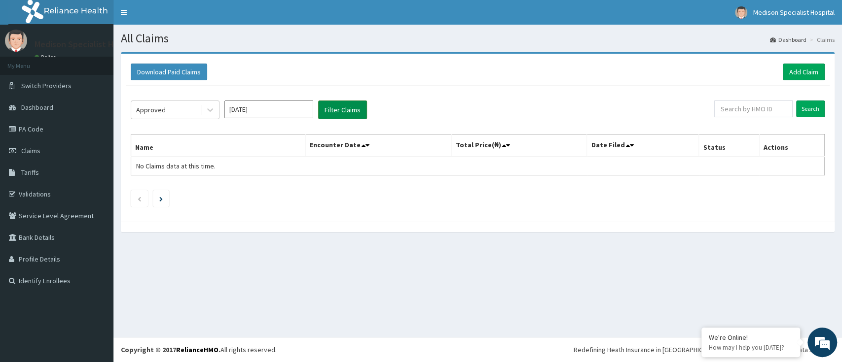
click at [332, 109] on button "Filter Claims" at bounding box center [342, 110] width 49 height 19
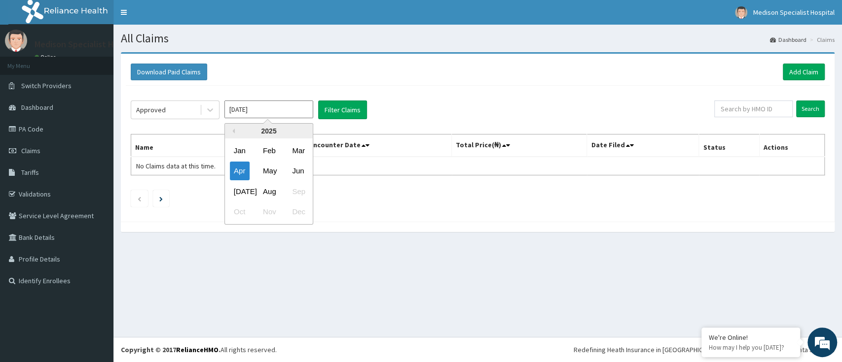
click at [275, 112] on input "Apr 2025" at bounding box center [268, 110] width 89 height 18
click at [268, 168] on div "May" at bounding box center [269, 171] width 20 height 18
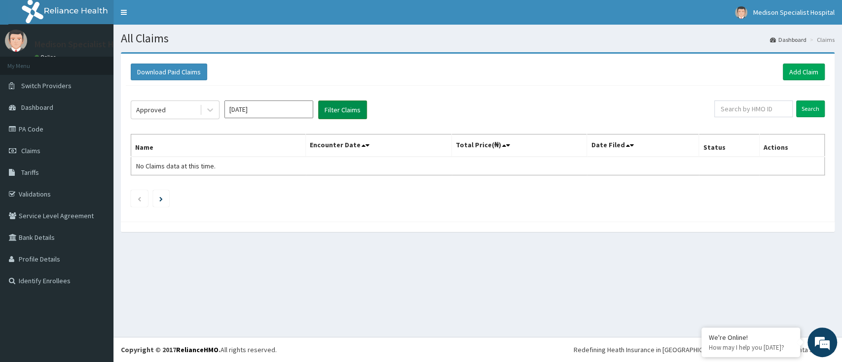
click at [343, 108] on button "Filter Claims" at bounding box center [342, 110] width 49 height 19
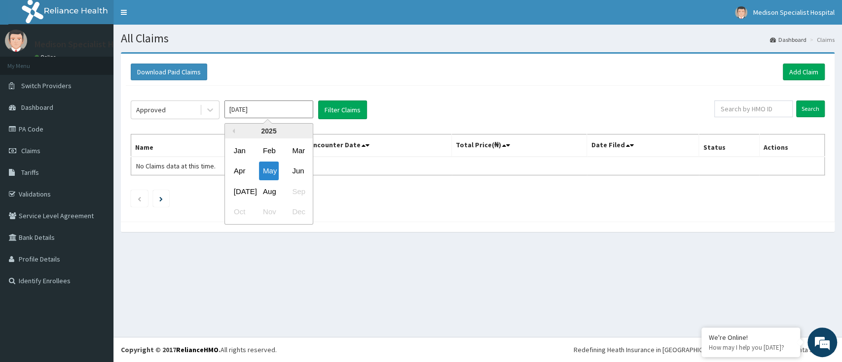
click at [279, 108] on input "May 2025" at bounding box center [268, 110] width 89 height 18
click at [298, 169] on div "Jun" at bounding box center [298, 171] width 20 height 18
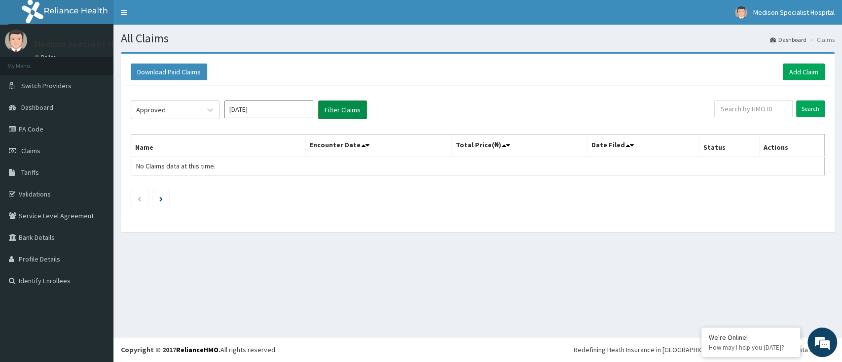
click at [338, 107] on button "Filter Claims" at bounding box center [342, 110] width 49 height 19
click at [281, 107] on input "Jun 2025" at bounding box center [268, 110] width 89 height 18
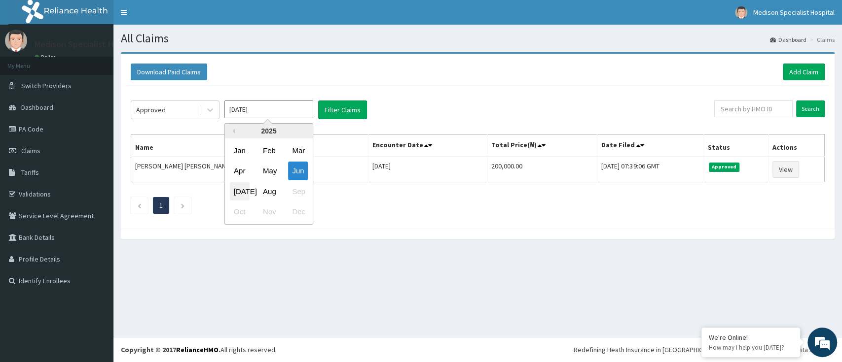
click at [235, 193] on div "Jul" at bounding box center [240, 191] width 20 height 18
click at [269, 112] on input "Jul 2025" at bounding box center [268, 110] width 89 height 18
click at [301, 171] on div "Jun" at bounding box center [298, 171] width 20 height 18
type input "Jun 2025"
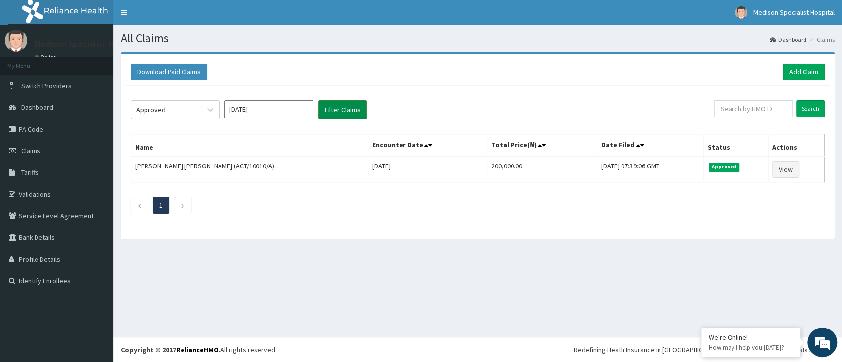
click at [351, 109] on button "Filter Claims" at bounding box center [342, 110] width 49 height 19
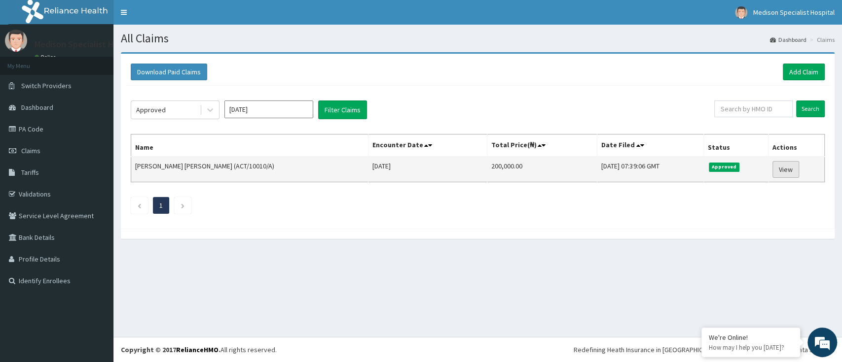
click at [782, 168] on link "View" at bounding box center [785, 169] width 27 height 17
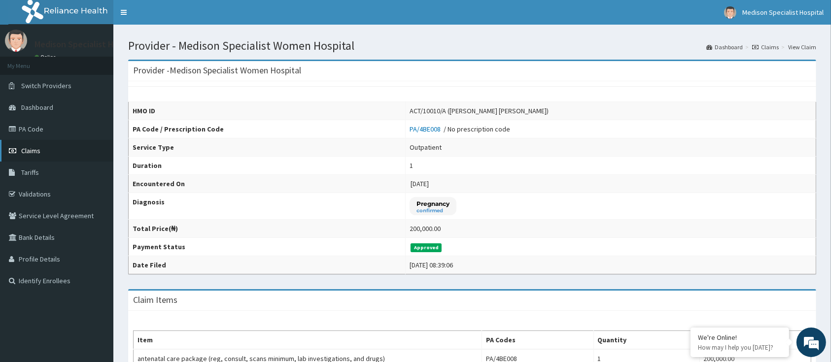
click at [30, 148] on span "Claims" at bounding box center [30, 150] width 19 height 9
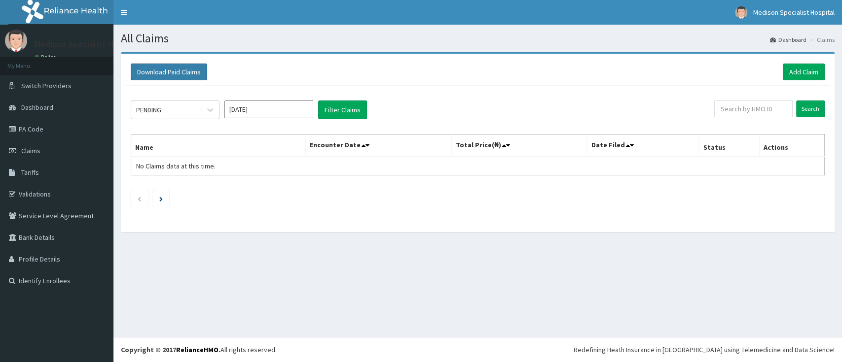
click at [174, 75] on button "Download Paid Claims" at bounding box center [169, 72] width 76 height 17
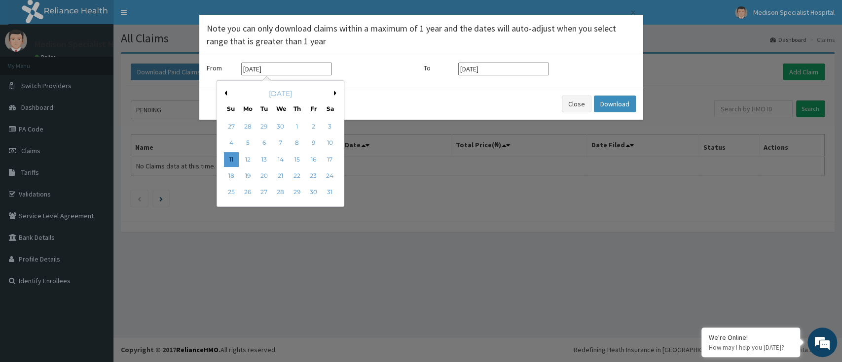
click at [289, 71] on input "[DATE]" at bounding box center [286, 69] width 91 height 13
click at [224, 95] on button "Previous Month" at bounding box center [224, 93] width 5 height 5
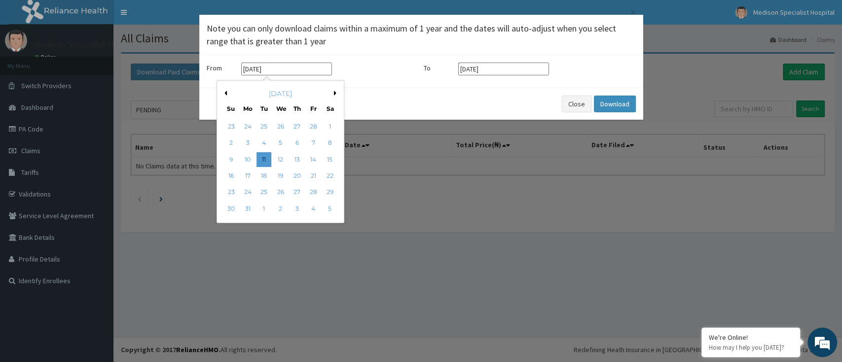
click at [224, 95] on button "Previous Month" at bounding box center [224, 93] width 5 height 5
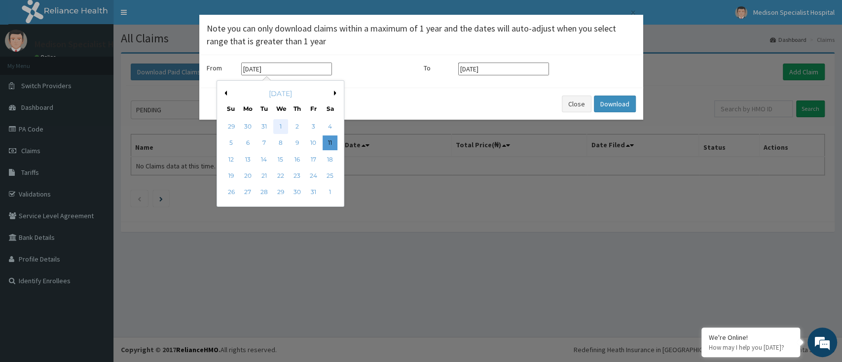
click at [282, 127] on div "1" at bounding box center [280, 126] width 15 height 15
type input "01-01-2025"
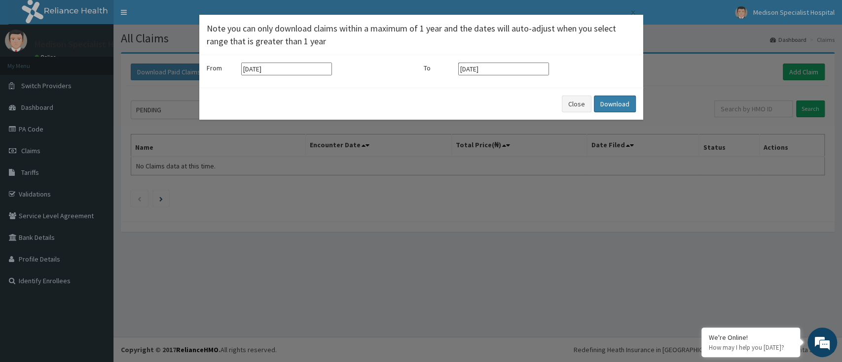
click at [605, 105] on button "Download" at bounding box center [615, 104] width 42 height 17
click at [576, 105] on button "Close" at bounding box center [577, 104] width 30 height 17
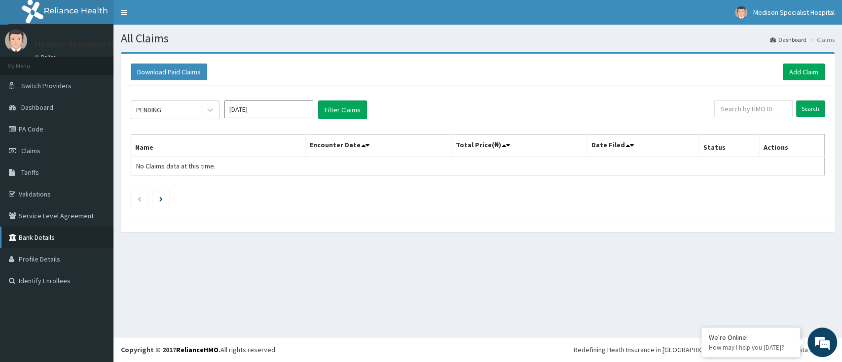
click at [50, 238] on link "Bank Details" at bounding box center [56, 238] width 113 height 22
click at [50, 260] on link "Profile Details" at bounding box center [56, 260] width 113 height 22
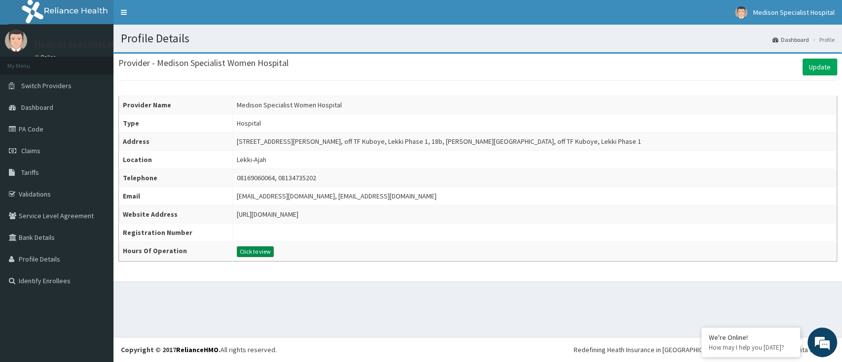
click at [265, 254] on button "Click to view" at bounding box center [255, 252] width 37 height 11
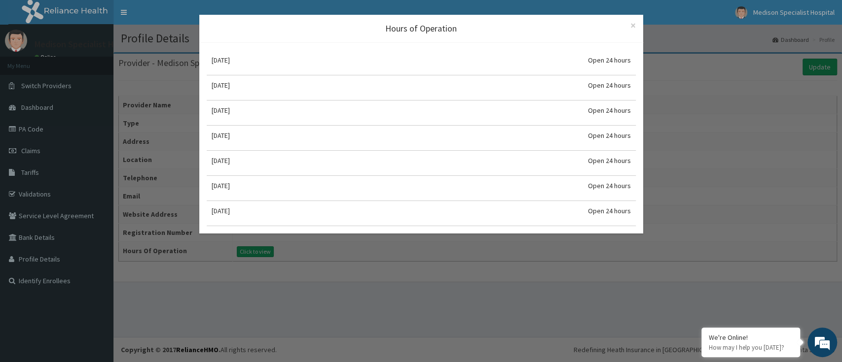
click at [346, 279] on div "Hours of Operation × Close Monday Open 24 hours Tuesday Open 24 hours Wednesday…" at bounding box center [421, 181] width 842 height 362
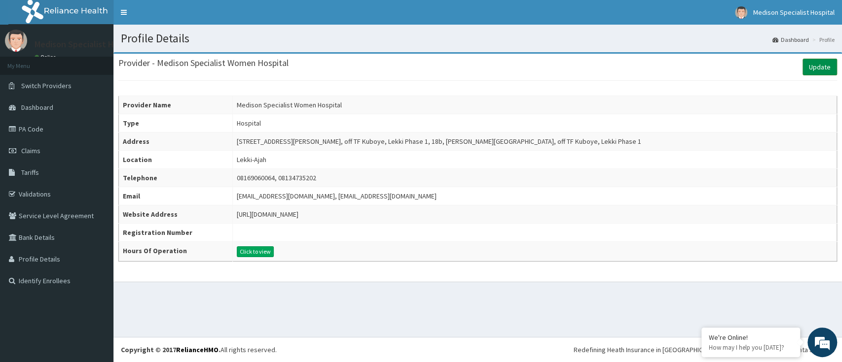
click at [813, 72] on link "Update" at bounding box center [819, 67] width 35 height 17
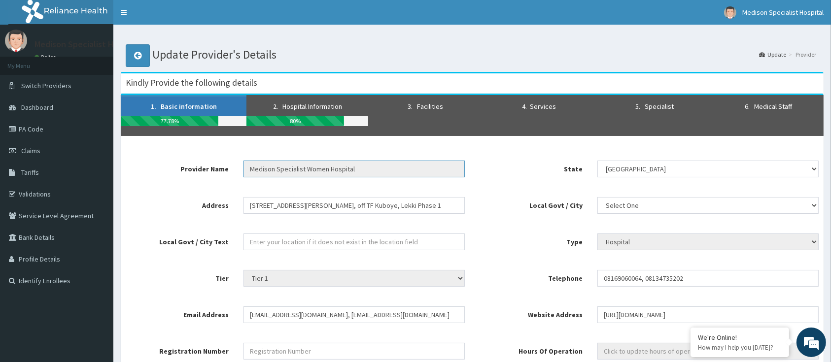
click at [440, 170] on input "Medison Specialist Women Hospital" at bounding box center [354, 169] width 221 height 17
click at [394, 170] on input "Medison Specialist Women Hospital" at bounding box center [354, 169] width 221 height 17
click at [428, 211] on input "18b, Olatunji Moore street, off TF Kuboye, Lekki Phase 1" at bounding box center [354, 205] width 221 height 17
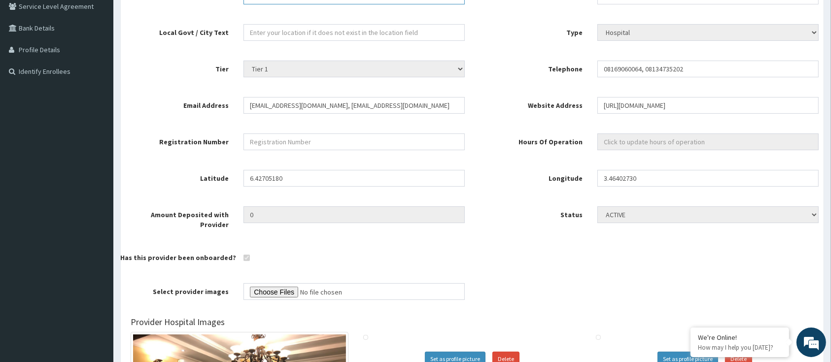
scroll to position [195, 0]
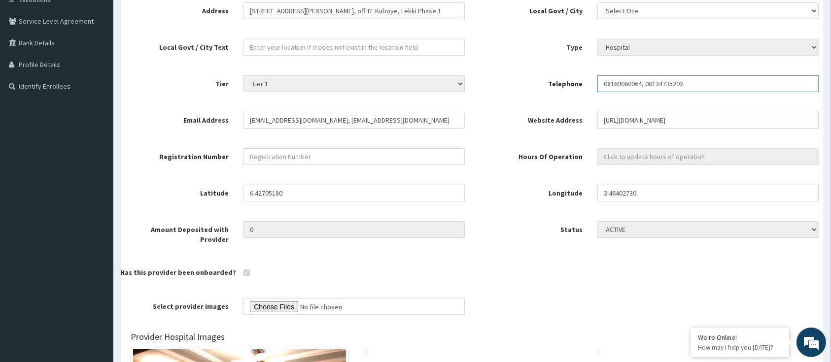
click at [647, 89] on input "08169060064, 08134735202" at bounding box center [708, 83] width 221 height 17
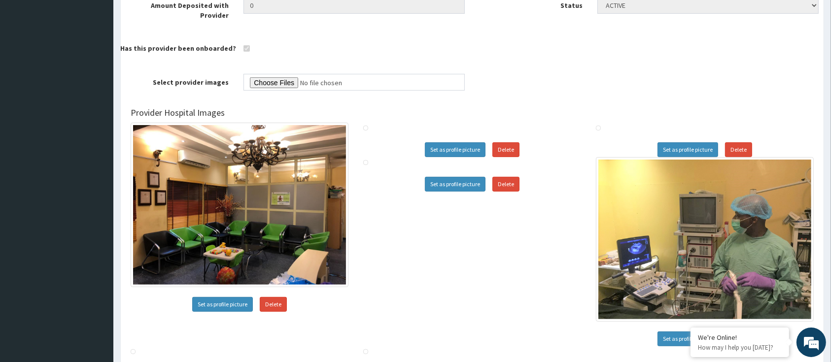
scroll to position [420, 0]
click at [565, 177] on div "Set as profile picture Delete" at bounding box center [472, 184] width 218 height 15
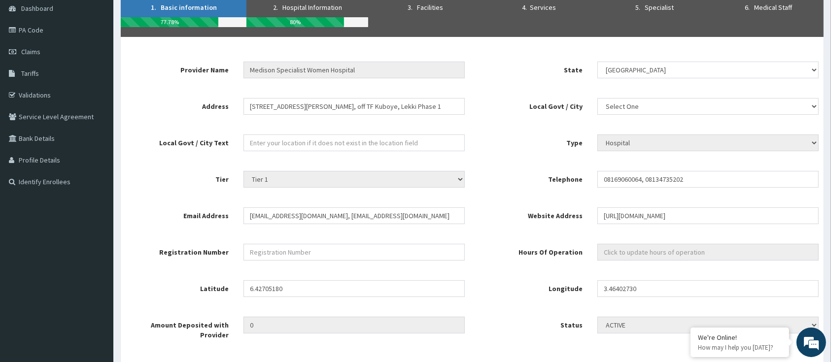
scroll to position [0, 0]
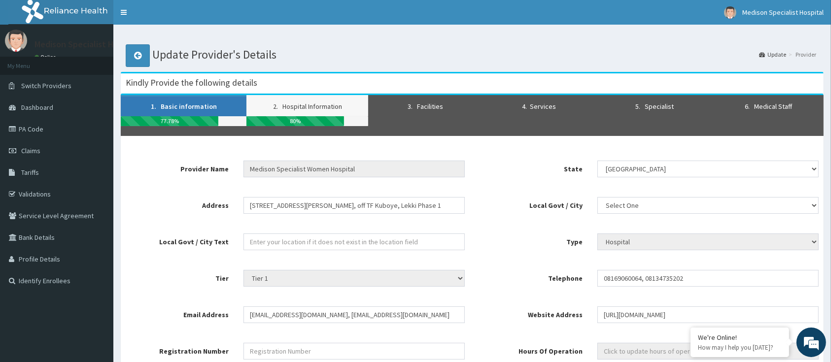
click at [303, 107] on link "2. Hospital Information" at bounding box center [308, 105] width 122 height 21
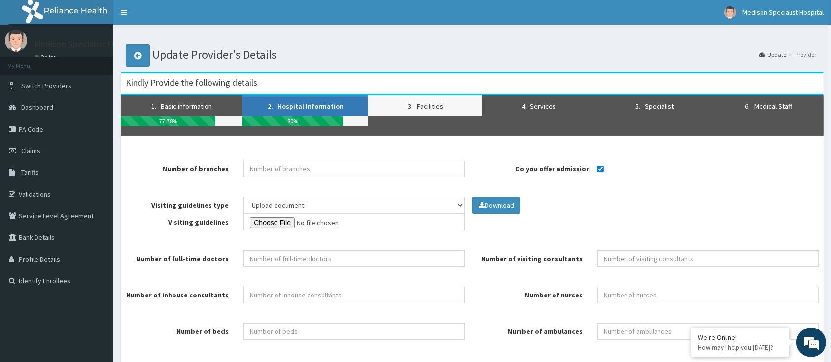
click at [394, 97] on link "3. Facilities" at bounding box center [425, 105] width 114 height 21
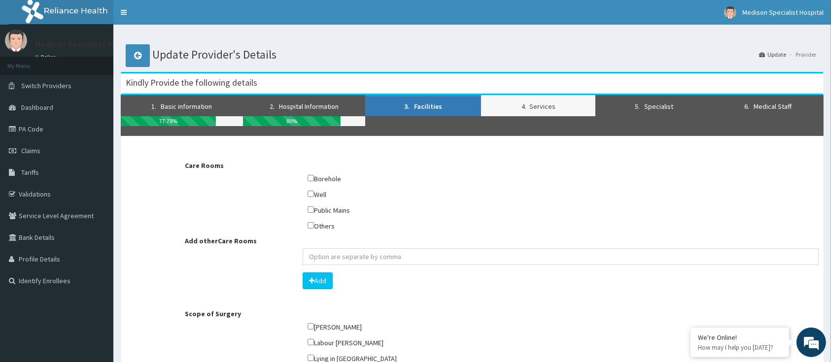
click at [552, 100] on link "4. Services" at bounding box center [538, 105] width 114 height 21
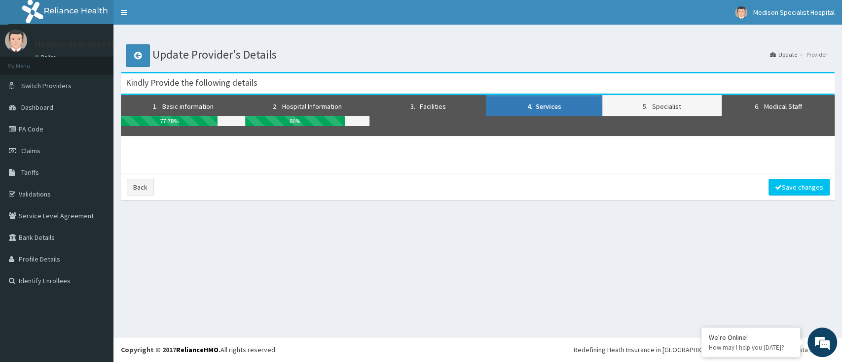
click at [656, 101] on link "5. Specialist" at bounding box center [661, 105] width 119 height 21
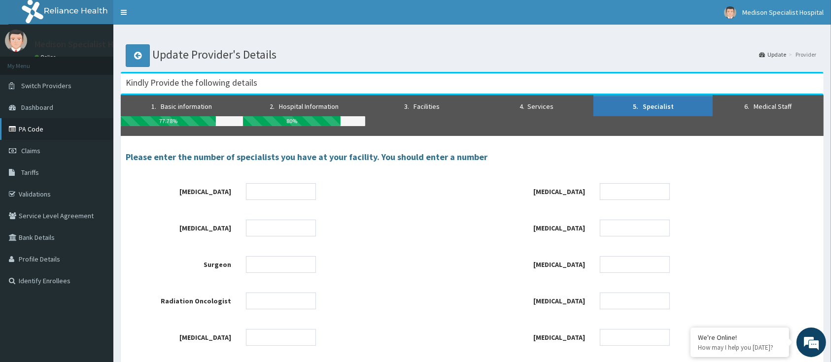
click at [34, 127] on link "PA Code" at bounding box center [56, 129] width 113 height 22
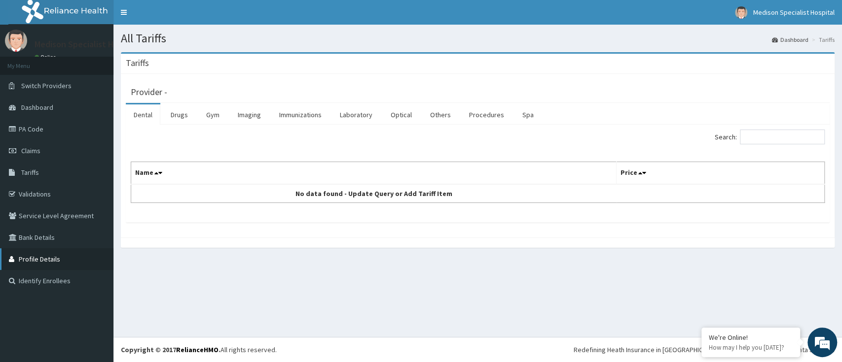
click at [47, 260] on link "Profile Details" at bounding box center [56, 260] width 113 height 22
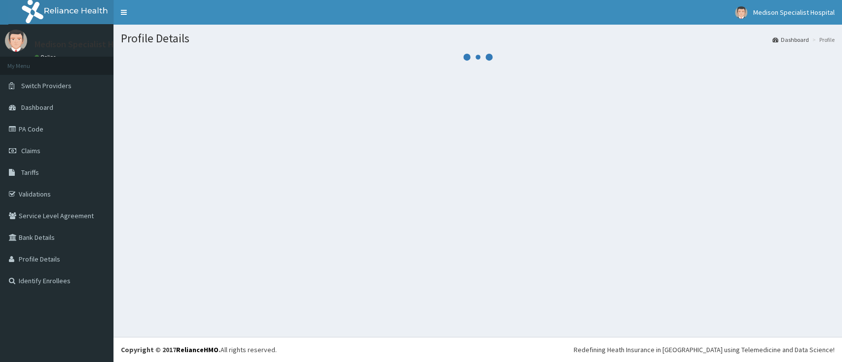
click at [45, 239] on link "Bank Details" at bounding box center [56, 238] width 113 height 22
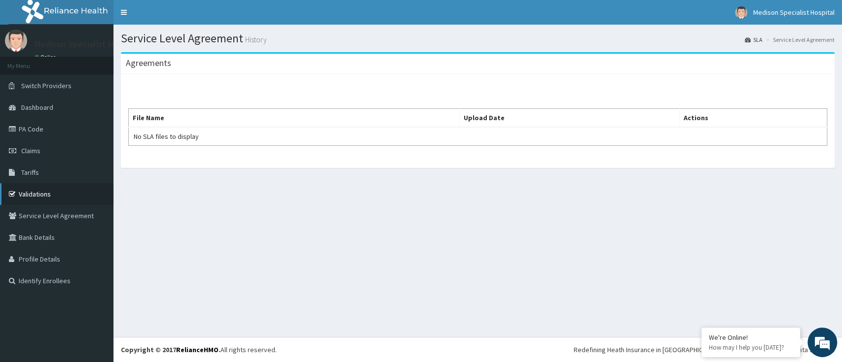
click at [39, 197] on link "Validations" at bounding box center [56, 194] width 113 height 22
